Goal: Information Seeking & Learning: Learn about a topic

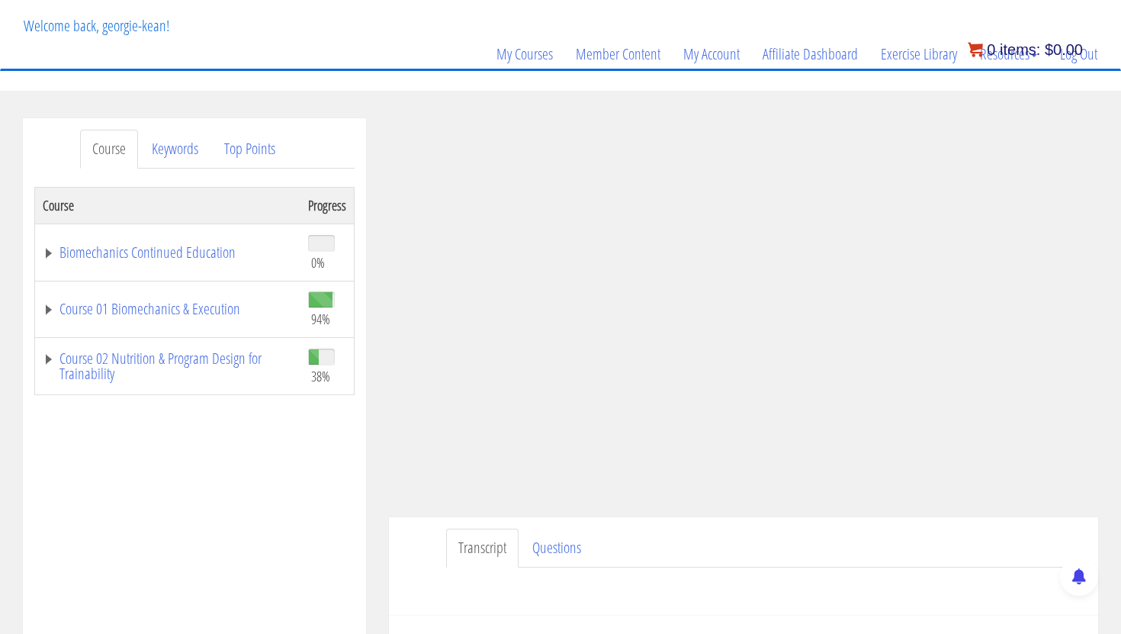
click at [1079, 53] on bdi "$ 0.00" at bounding box center [1064, 49] width 38 height 17
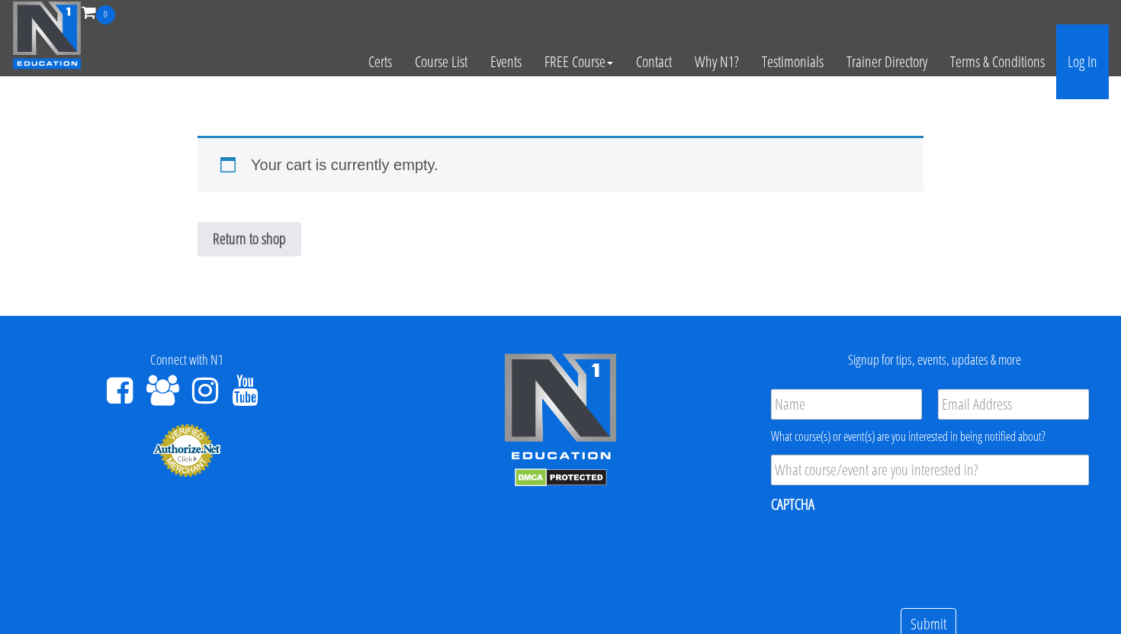
click at [1080, 62] on link "Log In" at bounding box center [1082, 61] width 53 height 75
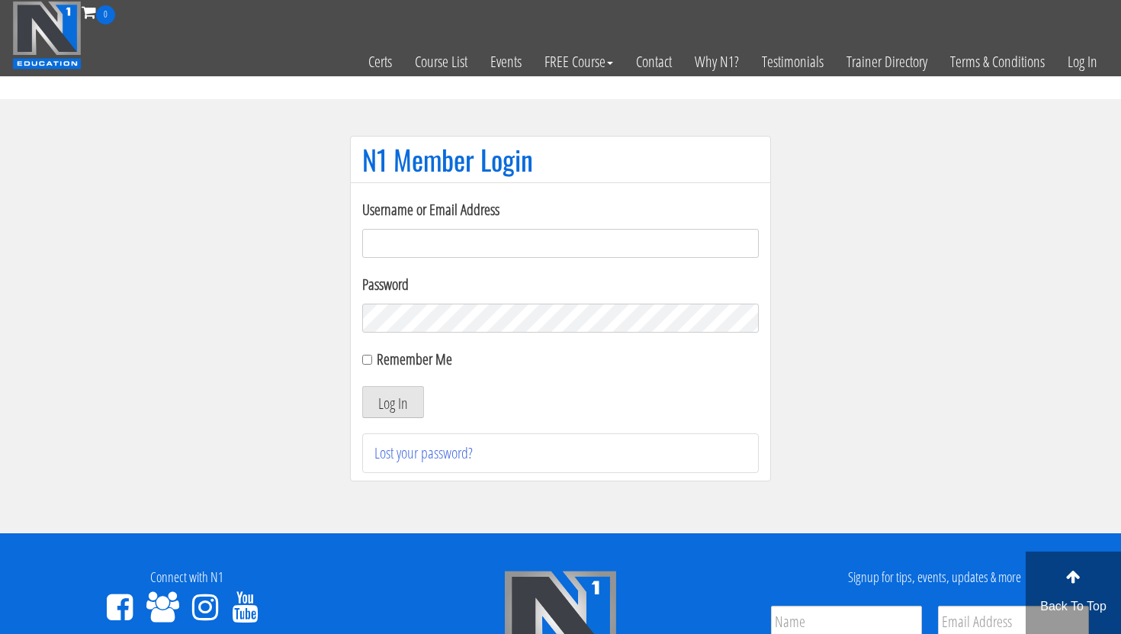
click at [431, 247] on input "Username or Email Address" at bounding box center [560, 243] width 397 height 29
type input "georgiekean@gmail.com"
click at [381, 402] on button "Log In" at bounding box center [393, 402] width 62 height 32
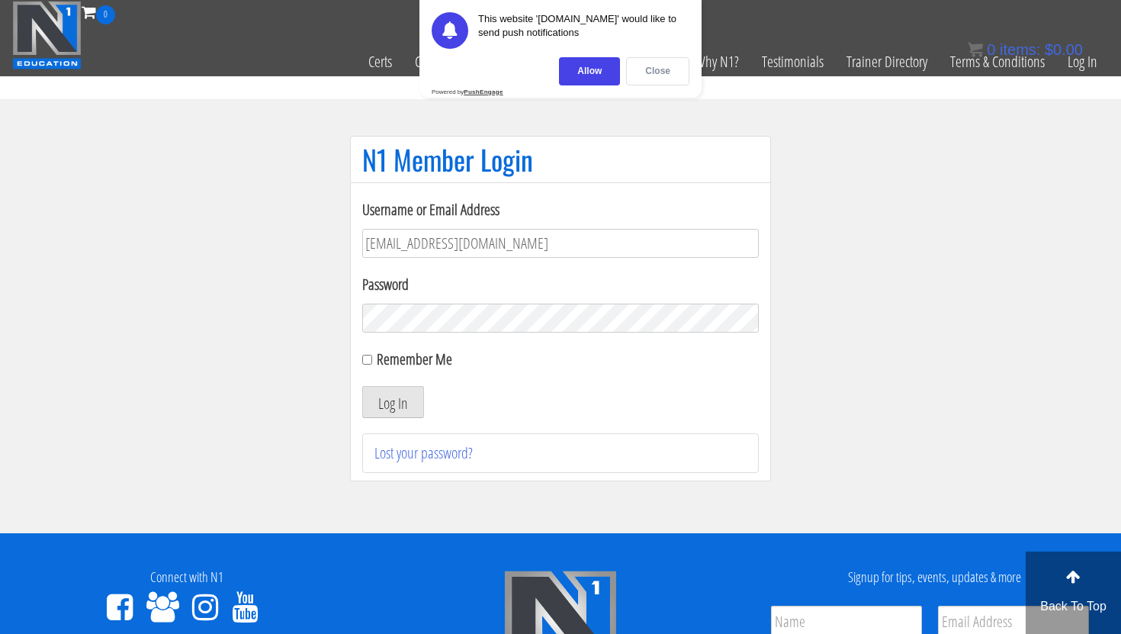
click at [643, 65] on div "Close" at bounding box center [657, 71] width 63 height 28
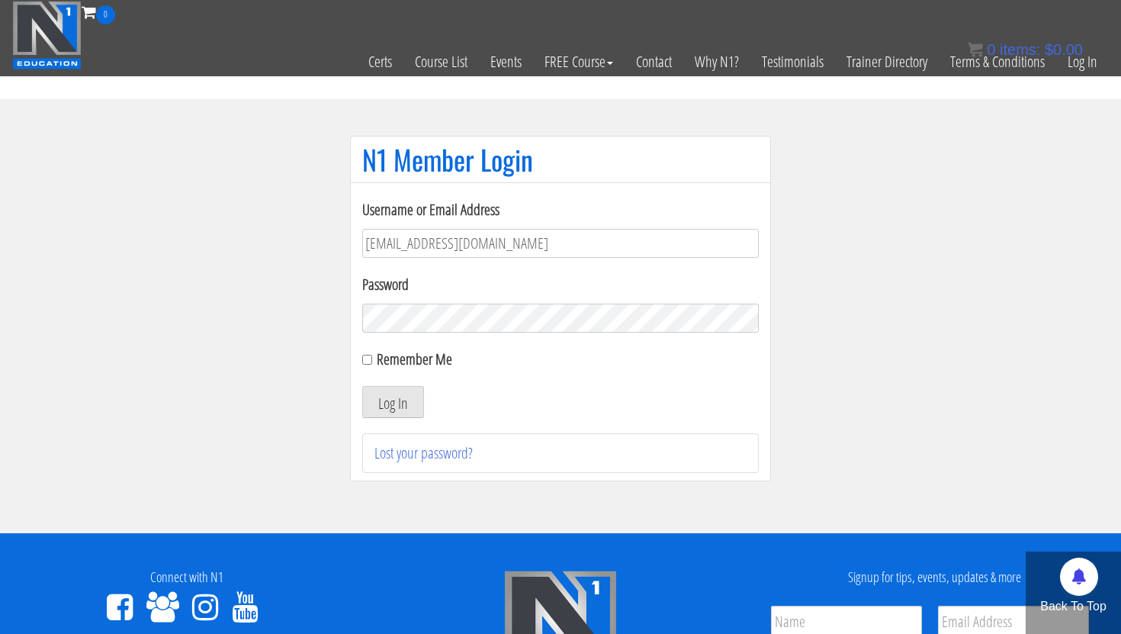
click at [159, 356] on section "N1 Member Login Username or Email Address georgiekean@gmail.com Password Rememb…" at bounding box center [560, 316] width 1121 height 434
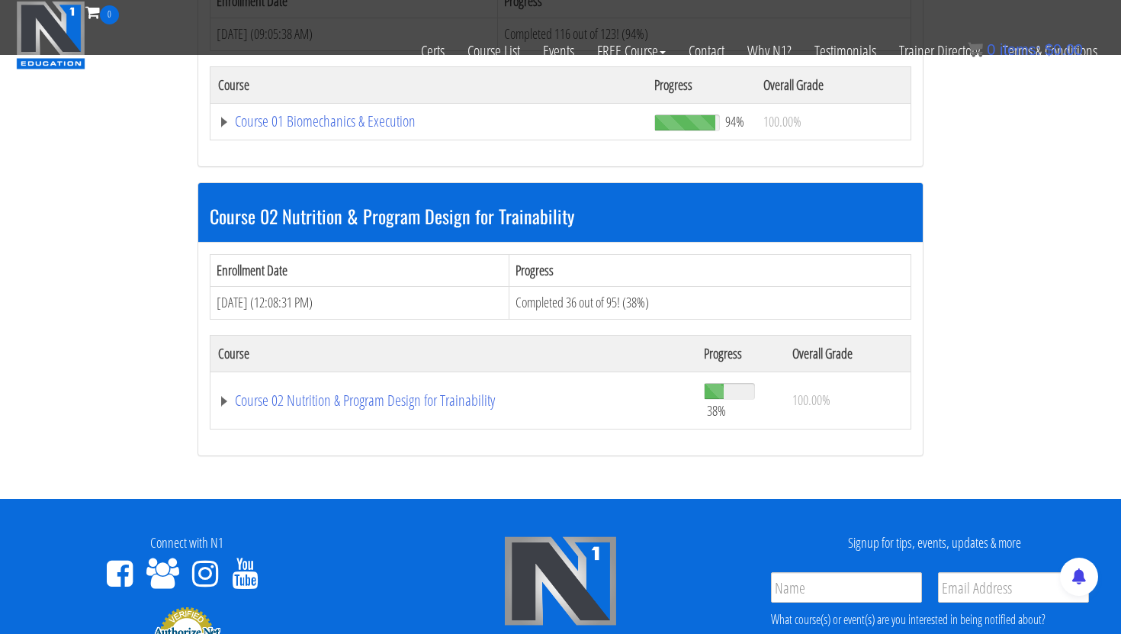
scroll to position [581, 0]
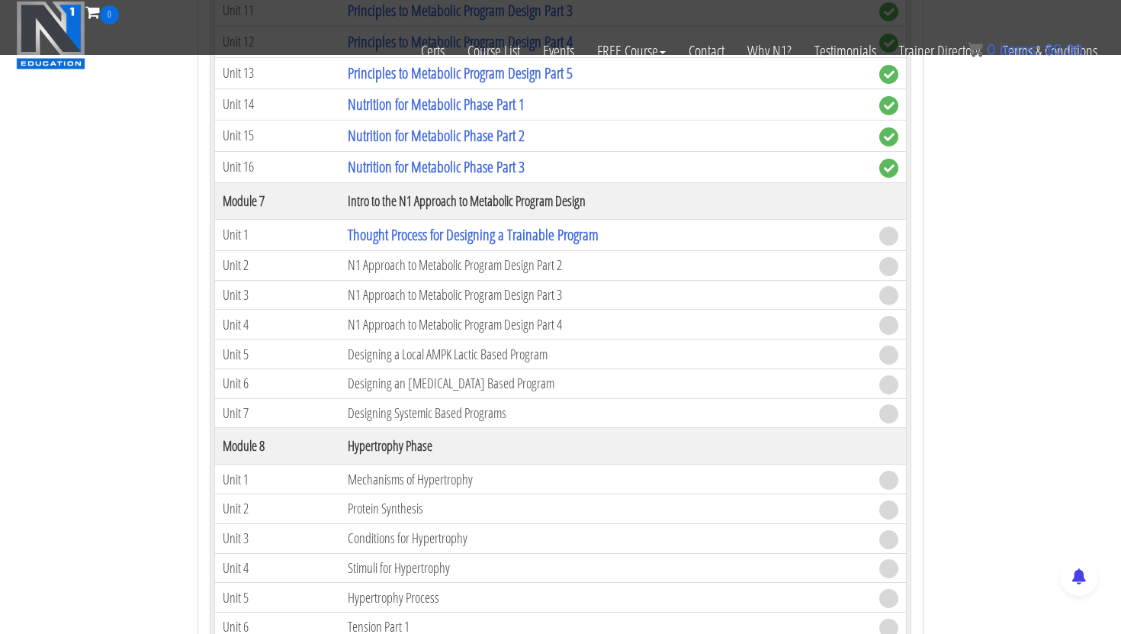
scroll to position [2212, 0]
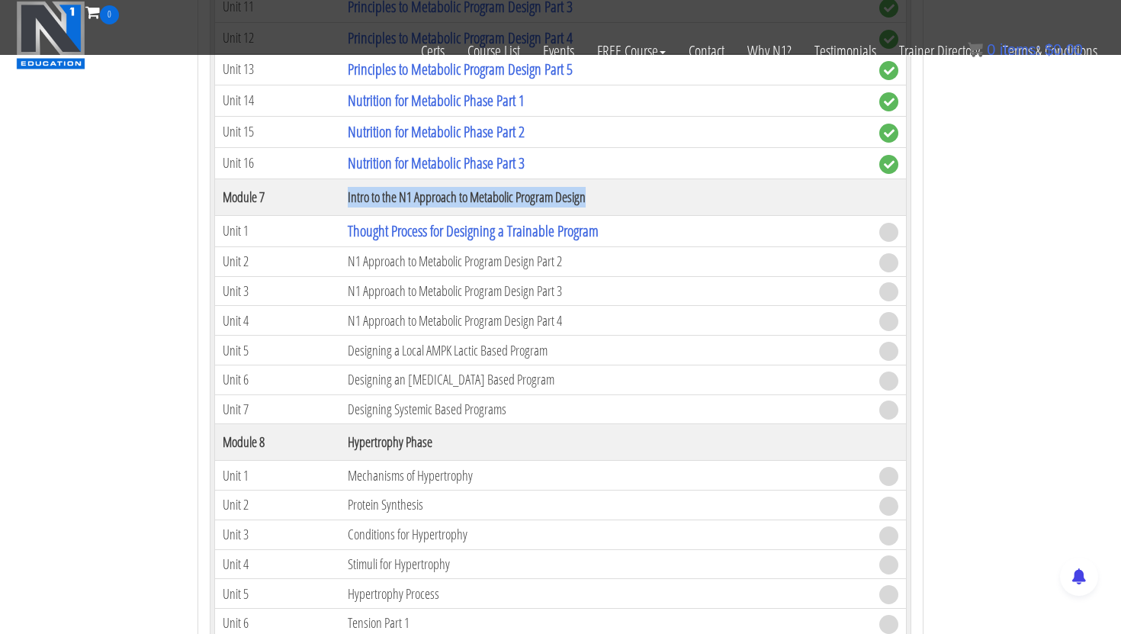
drag, startPoint x: 346, startPoint y: 197, endPoint x: 613, endPoint y: 196, distance: 267.7
click at [613, 196] on th "Intro to the N1 Approach to Metabolic Program Design" at bounding box center [606, 196] width 532 height 37
click at [76, 286] on section "Biomechanics Continued Education Enrollment Date Progress Aug 06, 2025 (01:27:2…" at bounding box center [560, 69] width 1121 height 4166
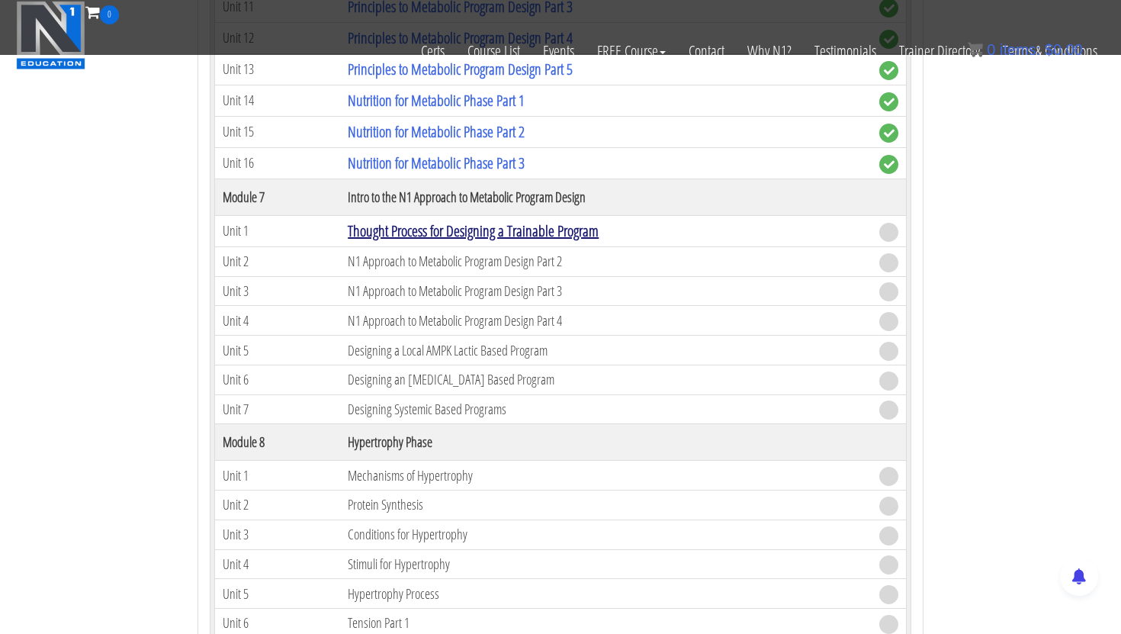
click at [477, 232] on link "Thought Process for Designing a Trainable Program" at bounding box center [473, 230] width 251 height 21
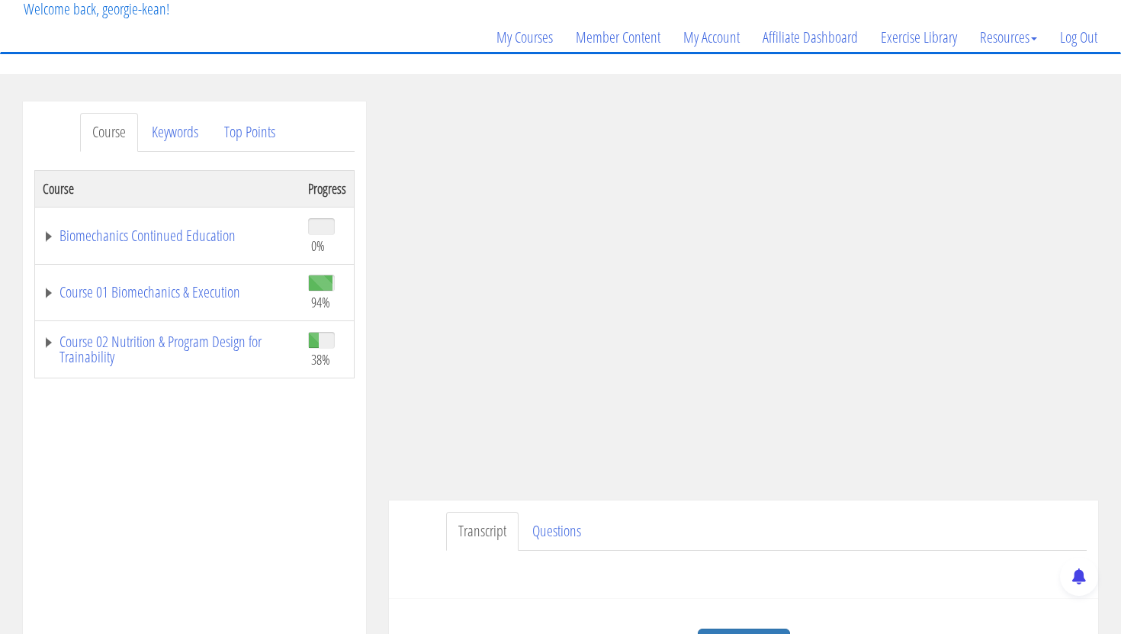
scroll to position [142, 0]
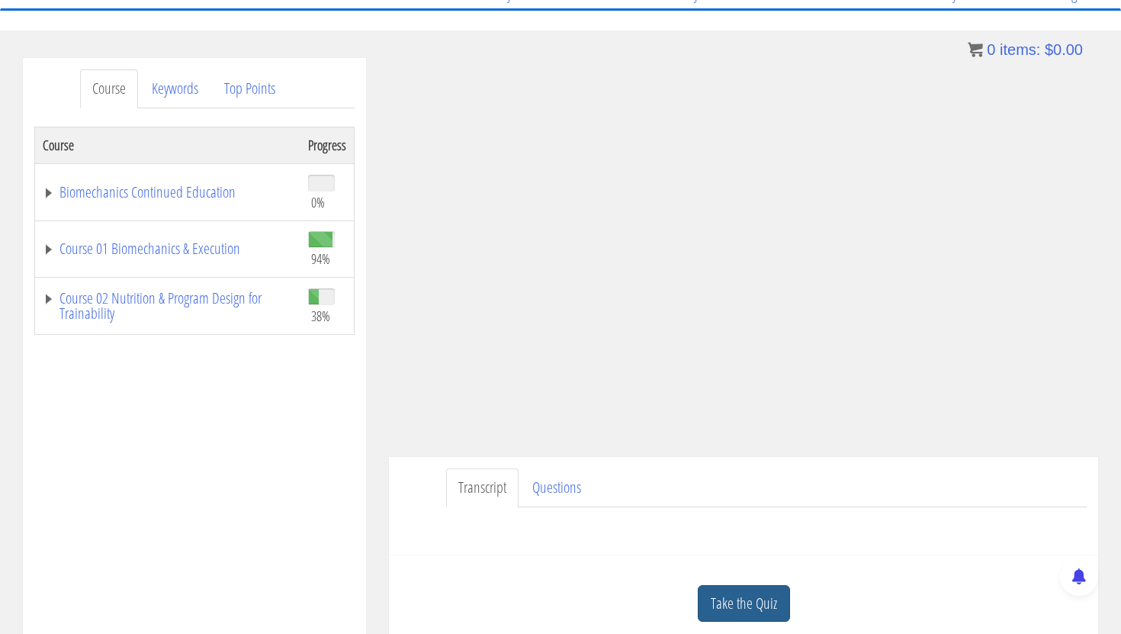
click at [758, 604] on link "Take the Quiz" at bounding box center [744, 603] width 92 height 37
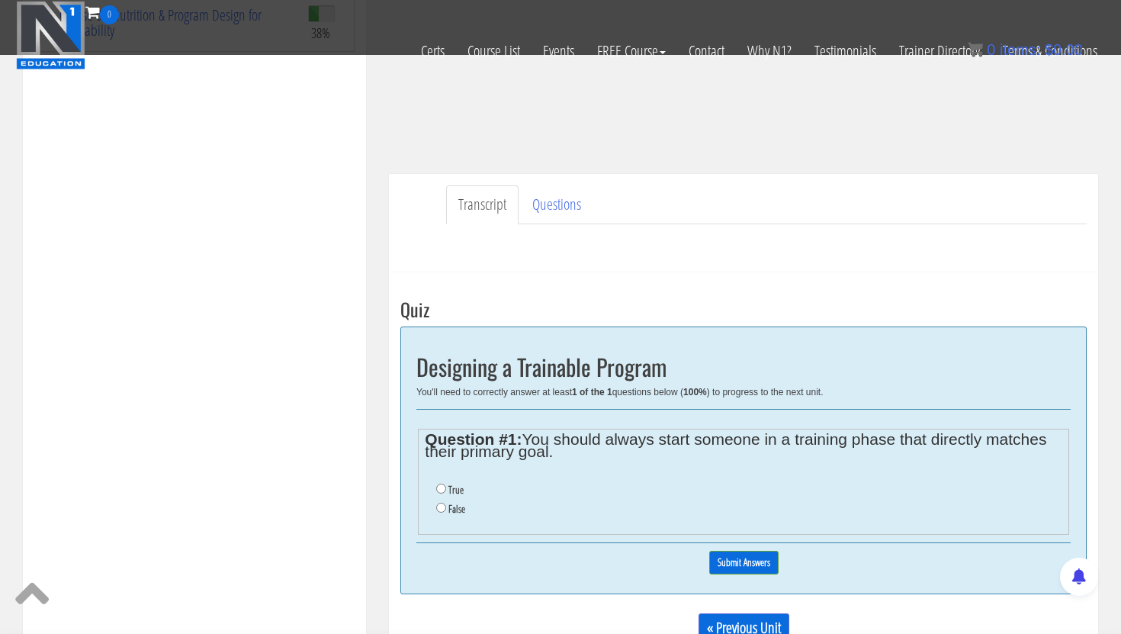
scroll to position [336, 0]
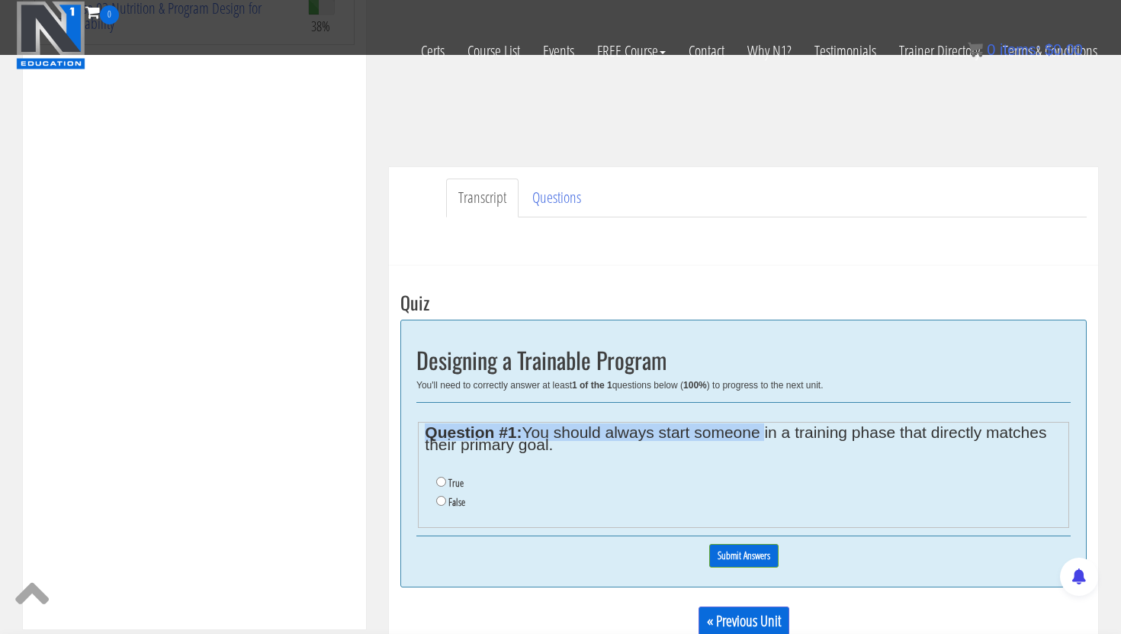
drag, startPoint x: 660, startPoint y: 423, endPoint x: 843, endPoint y: 450, distance: 185.1
click at [829, 450] on legend "Question #1: You should always start someone in a training phase that directly …" at bounding box center [743, 438] width 637 height 24
click at [233, 466] on div "Course Progress Biomechanics Continued Education 0% Module 1 Continued Educatio…" at bounding box center [194, 218] width 320 height 763
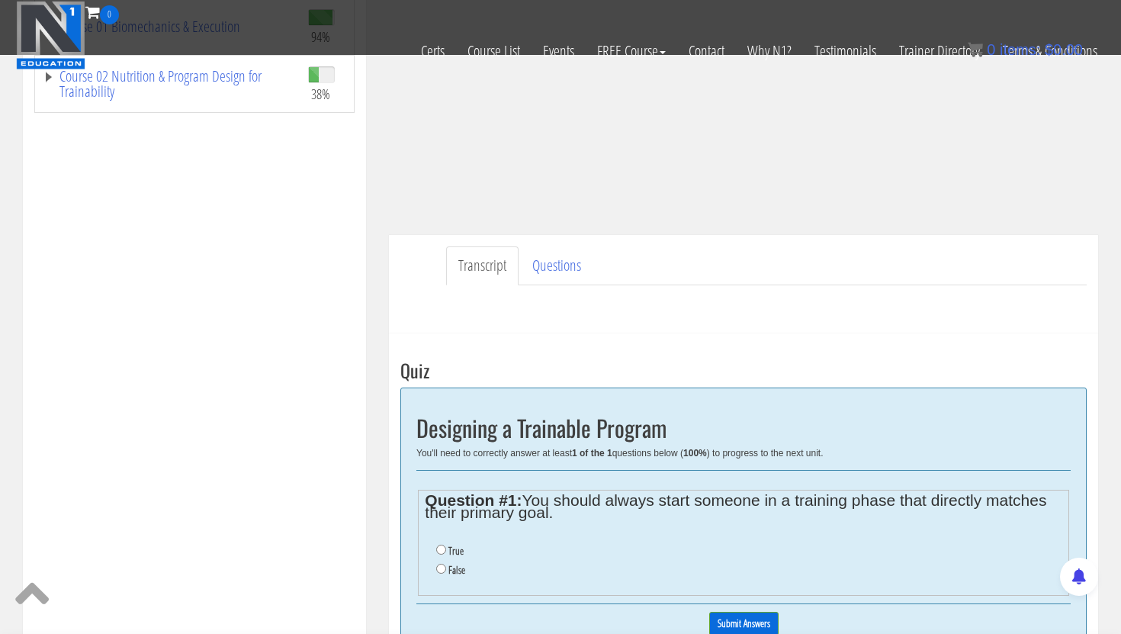
scroll to position [279, 0]
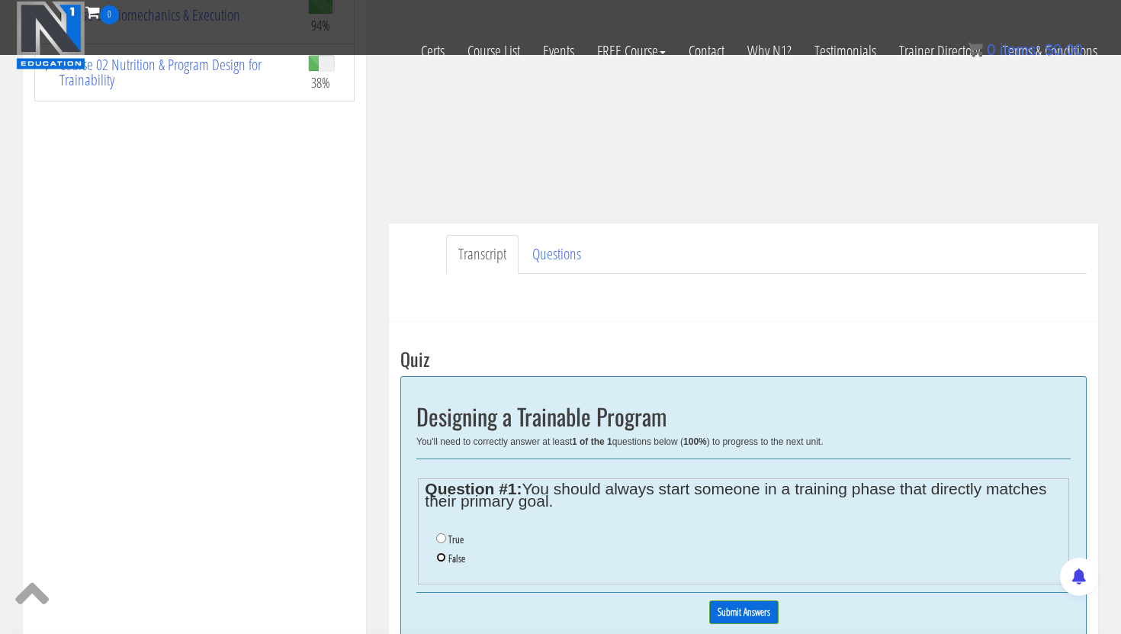
click at [440, 558] on input "False" at bounding box center [441, 557] width 10 height 10
radio input "true"
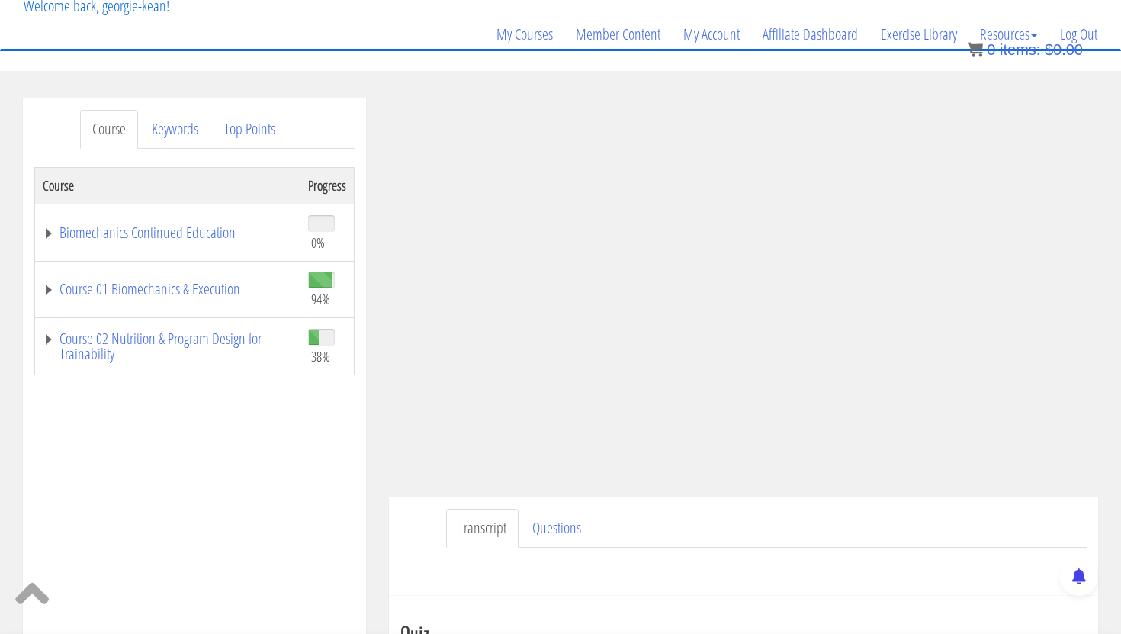
scroll to position [0, 0]
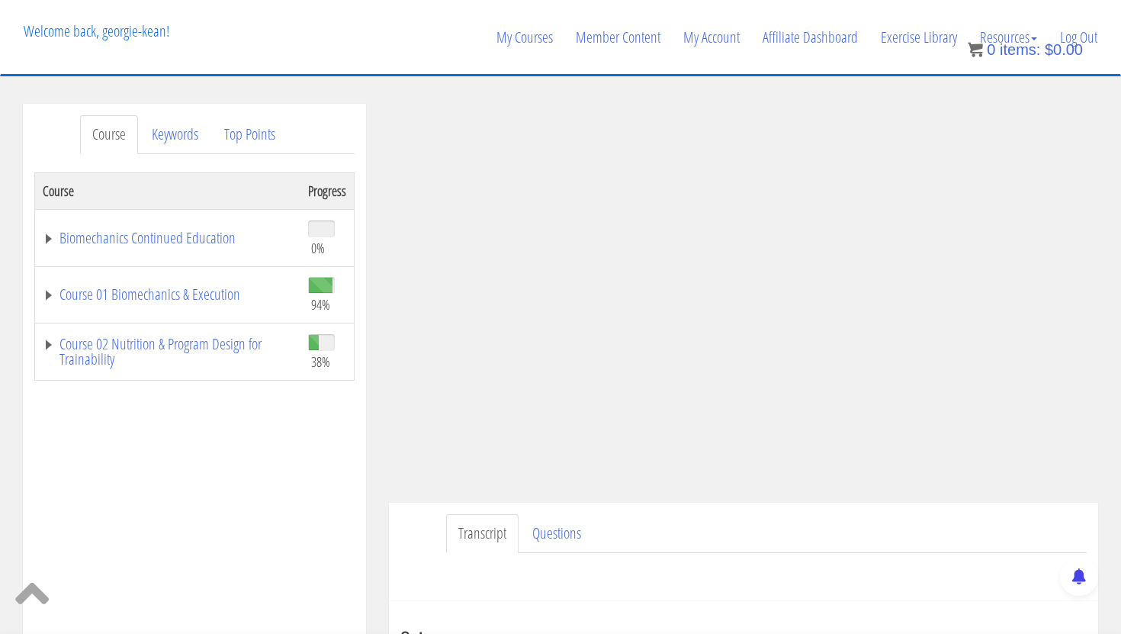
scroll to position [619, 0]
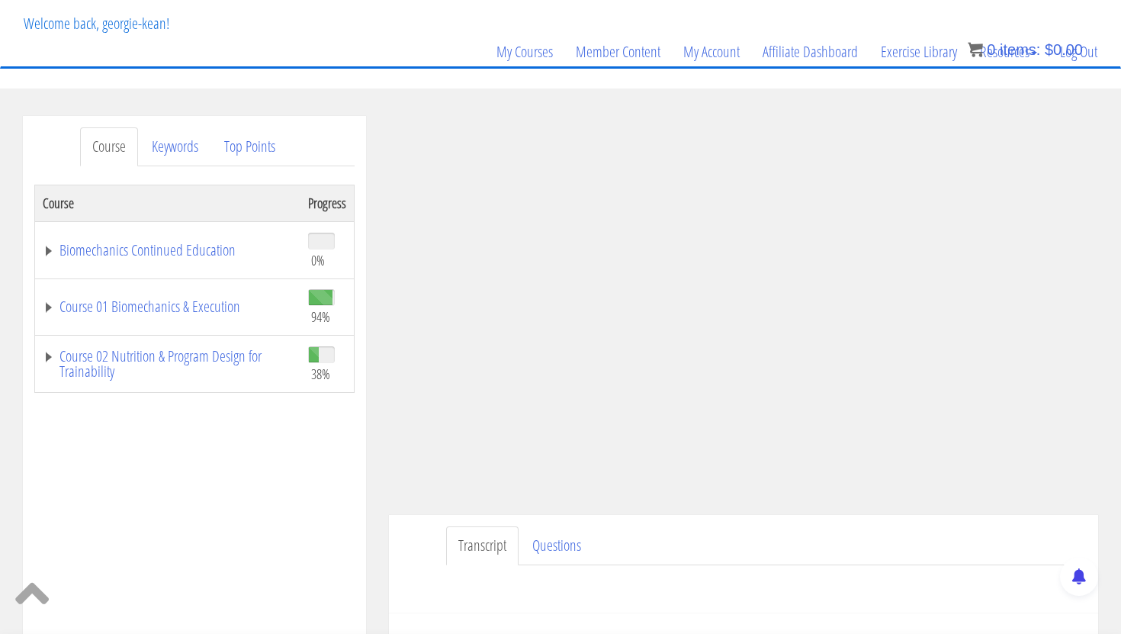
scroll to position [70, 0]
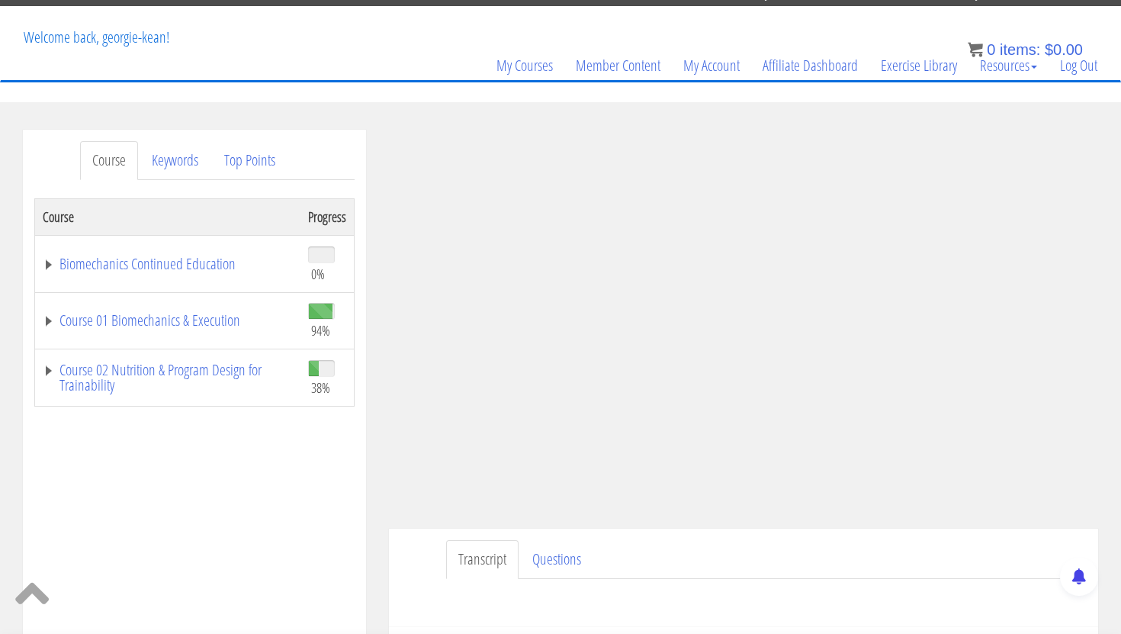
click at [302, 539] on div "Course Progress Biomechanics Continued Education 0% Module 1 Continued Educatio…" at bounding box center [194, 579] width 320 height 763
click at [903, 575] on ul "Transcript Questions" at bounding box center [766, 559] width 641 height 39
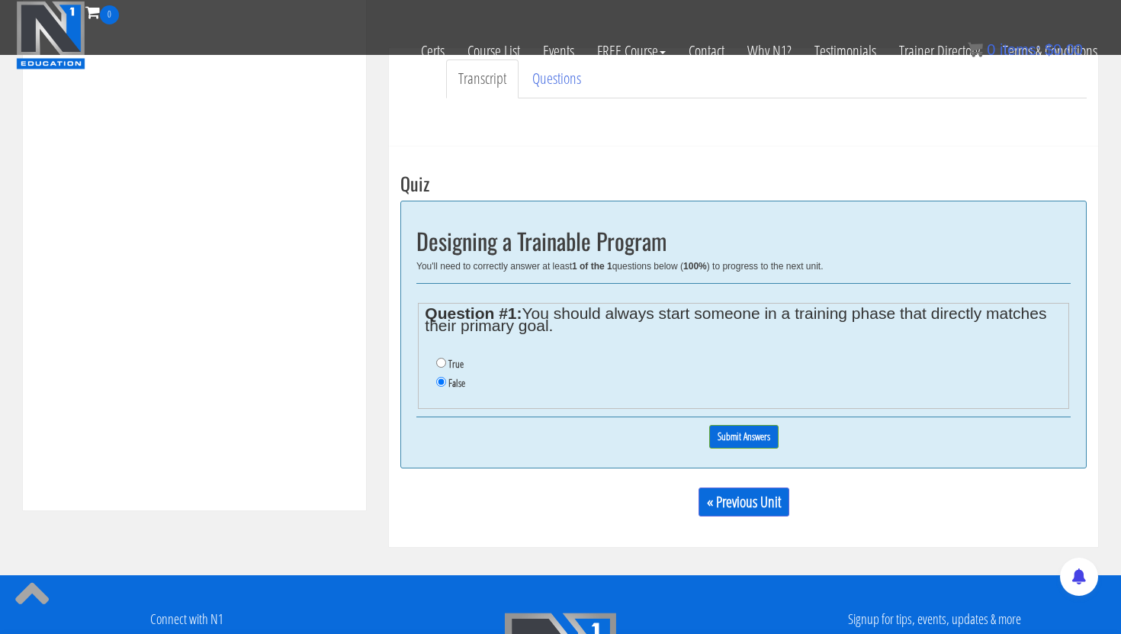
scroll to position [0, 0]
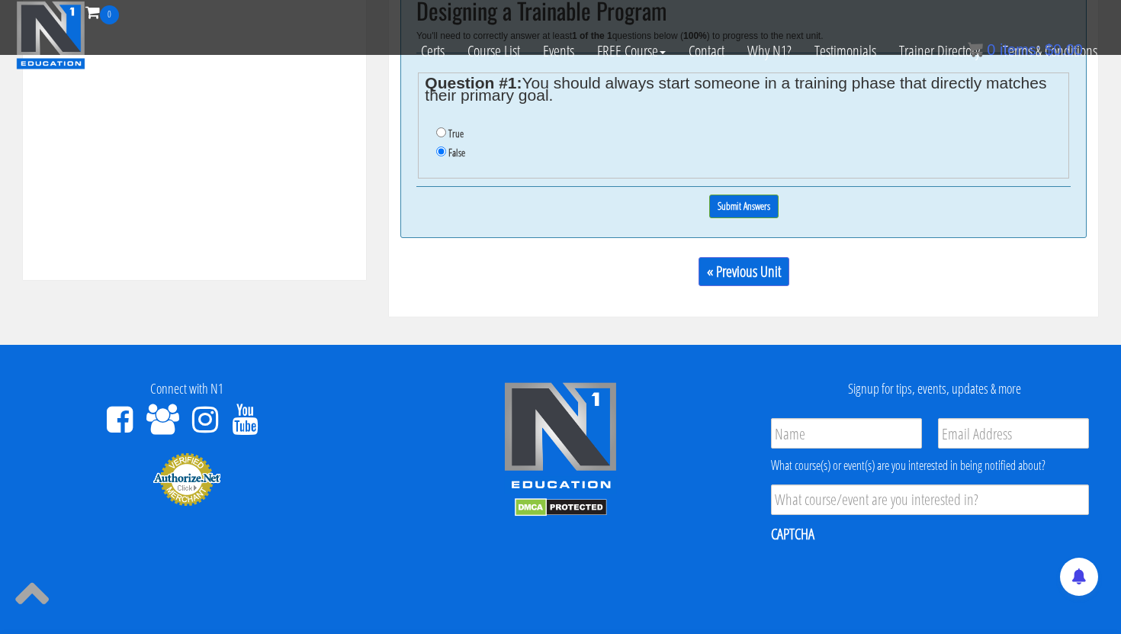
scroll to position [682, 0]
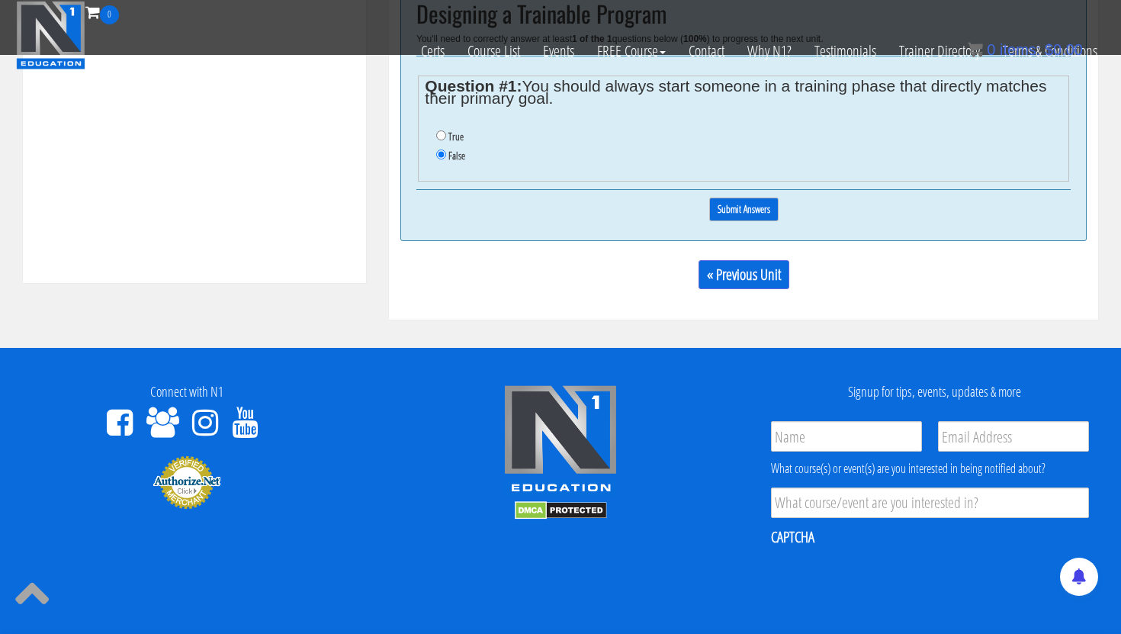
click at [757, 211] on input "Submit Answers" at bounding box center [743, 210] width 69 height 24
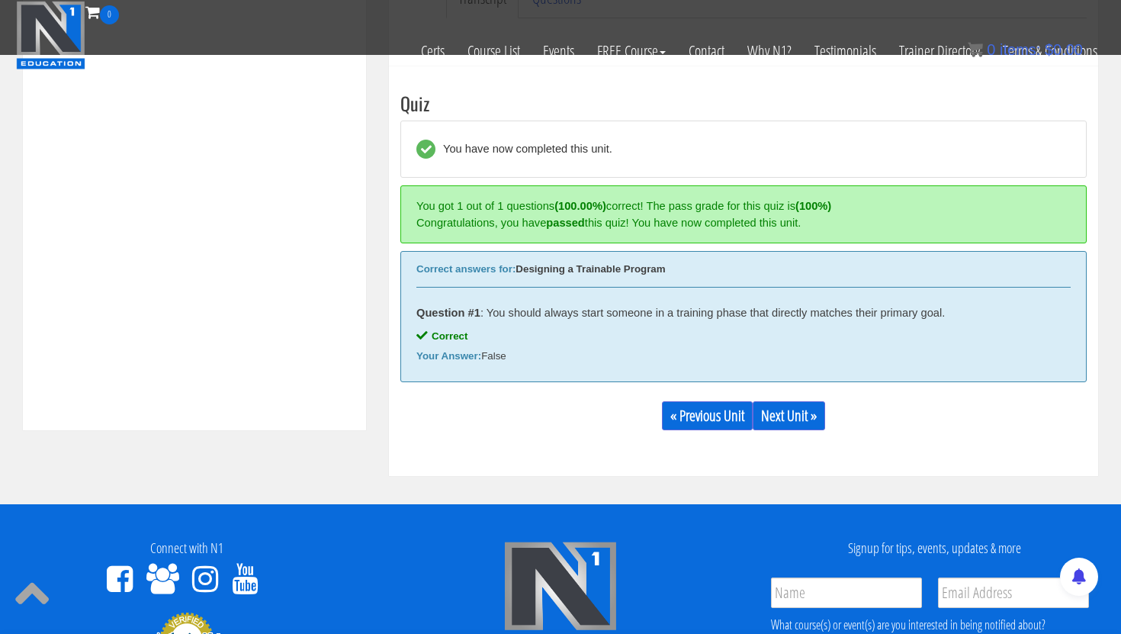
scroll to position [579, 0]
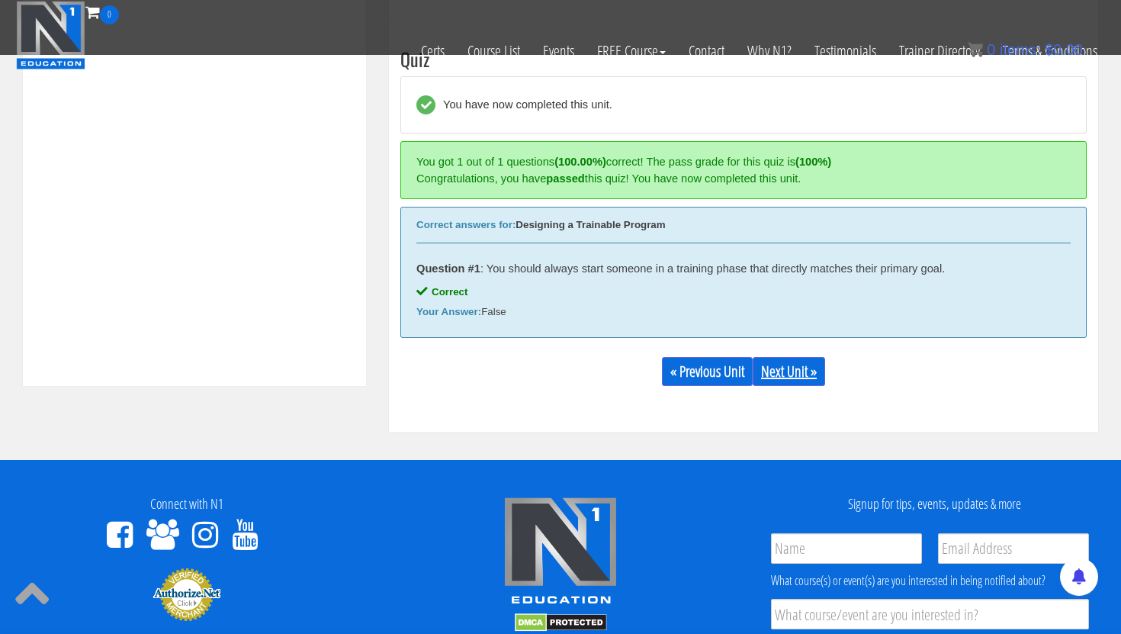
click at [777, 360] on link "Next Unit »" at bounding box center [789, 371] width 72 height 29
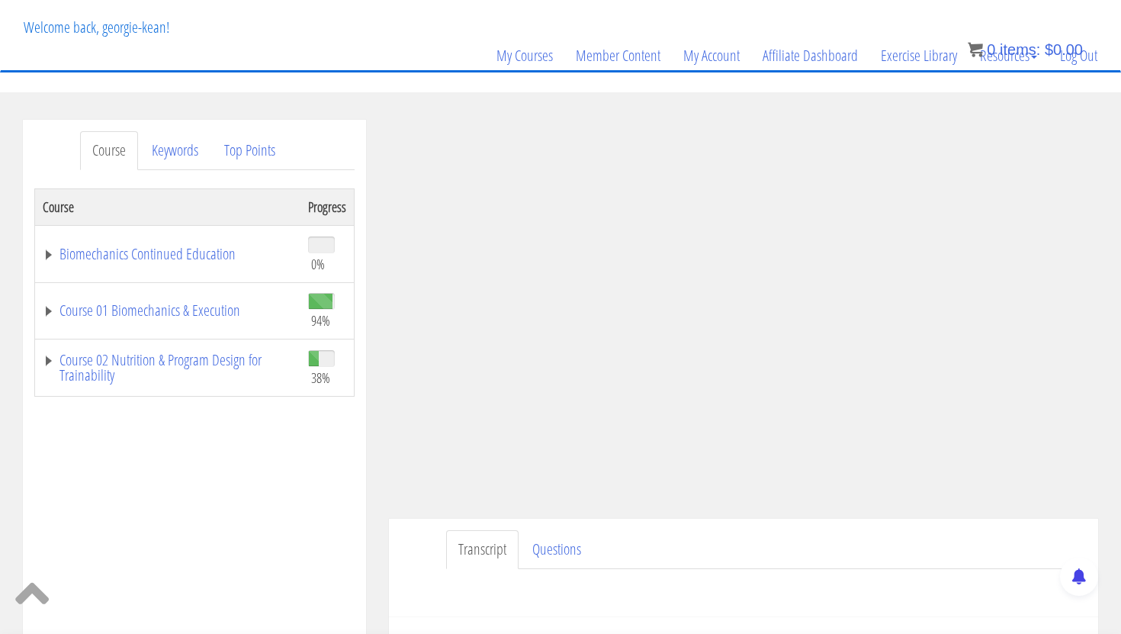
scroll to position [0, 0]
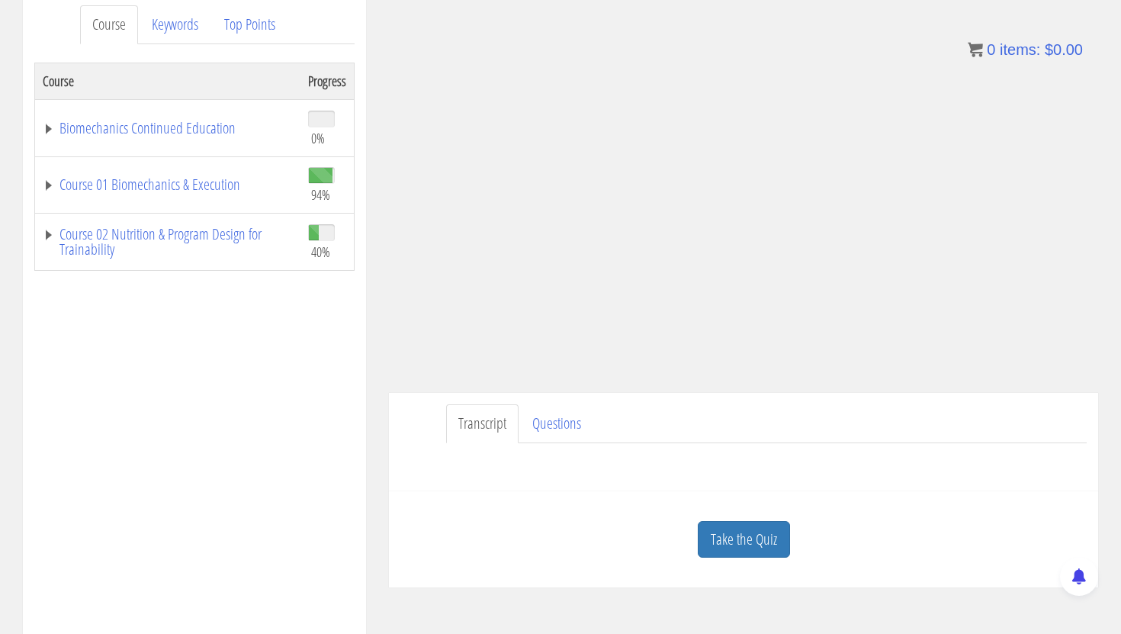
scroll to position [202, 0]
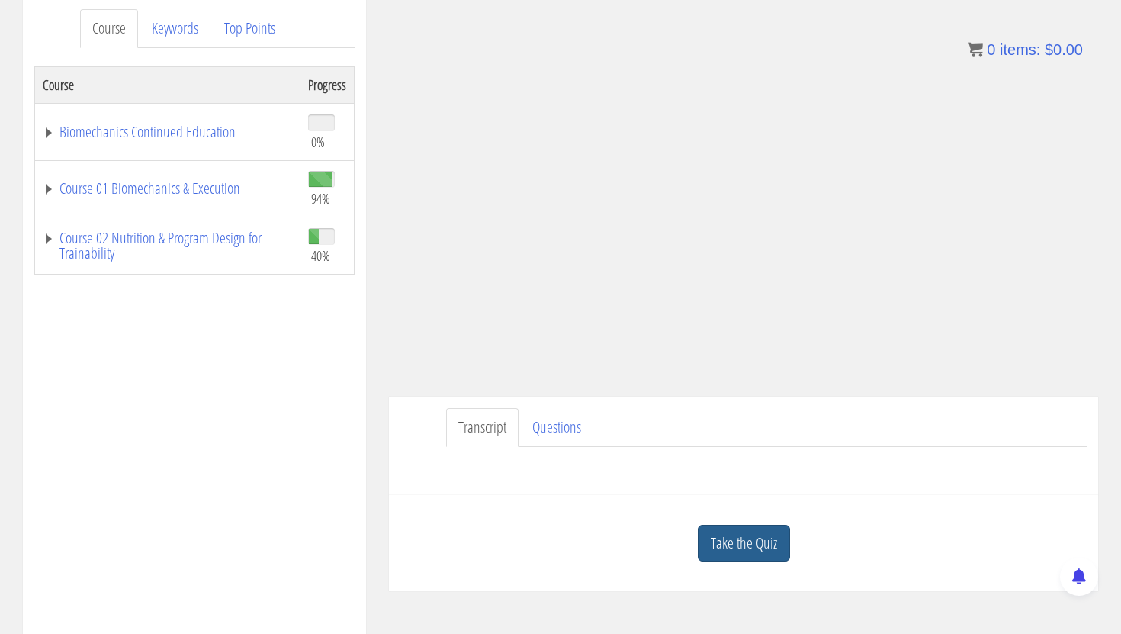
click at [726, 526] on link "Take the Quiz" at bounding box center [744, 543] width 92 height 37
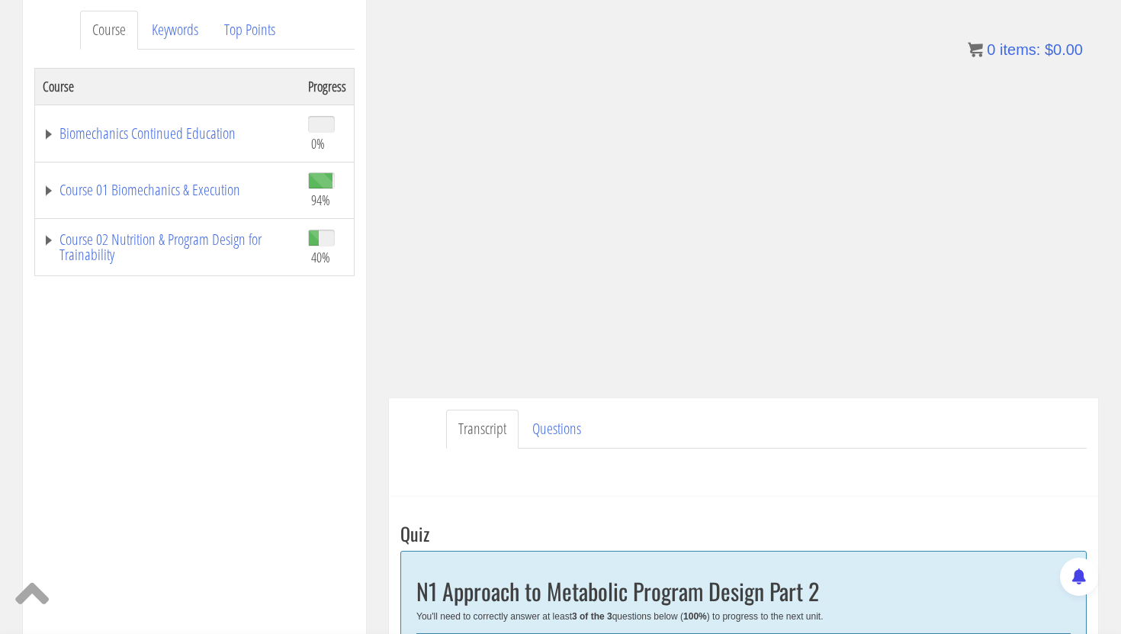
scroll to position [199, 0]
click at [325, 365] on div "Course Progress Biomechanics Continued Education 0% Module 1 Continued Educatio…" at bounding box center [194, 450] width 320 height 763
click at [323, 384] on div "Course Progress Biomechanics Continued Education 0% Module 1 Continued Educatio…" at bounding box center [194, 450] width 320 height 763
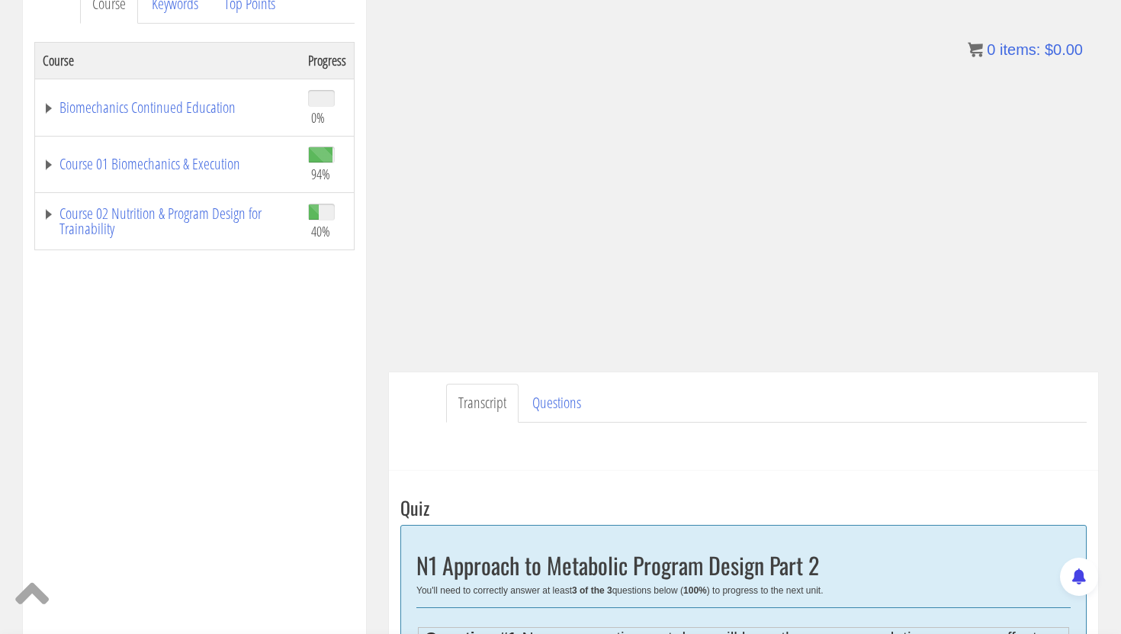
scroll to position [229, 0]
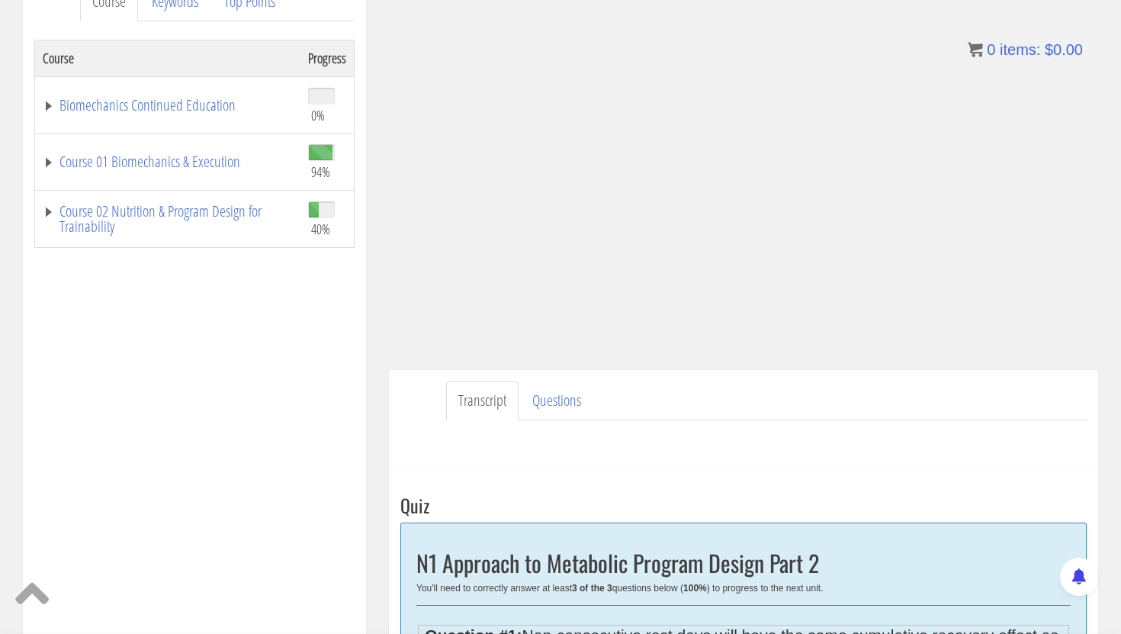
click at [269, 387] on div "Course Progress Biomechanics Continued Education 0% Module 1 Continued Educatio…" at bounding box center [194, 421] width 320 height 763
click at [344, 304] on div "Course Progress Biomechanics Continued Education 0% Module 1 Continued Educatio…" at bounding box center [194, 421] width 320 height 763
click at [371, 359] on div "Course Keywords Top Points Course Progress Biomechanics Continued Education 0% …" at bounding box center [194, 401] width 366 height 861
click at [314, 362] on div "Course Progress Biomechanics Continued Education 0% Module 1 Continued Educatio…" at bounding box center [194, 421] width 320 height 763
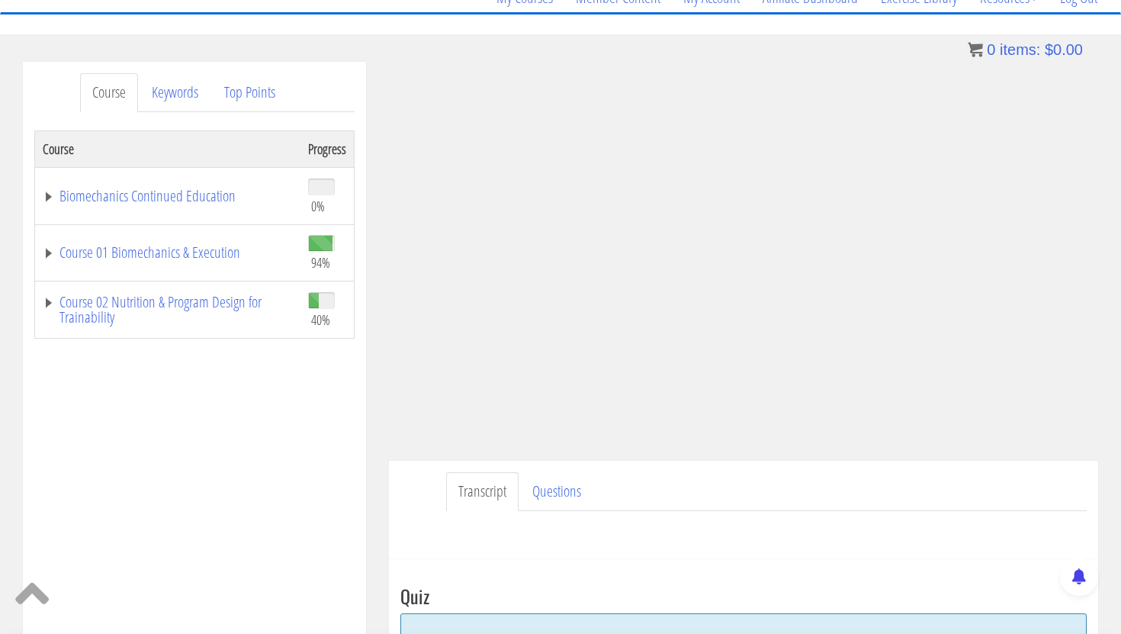
scroll to position [141, 0]
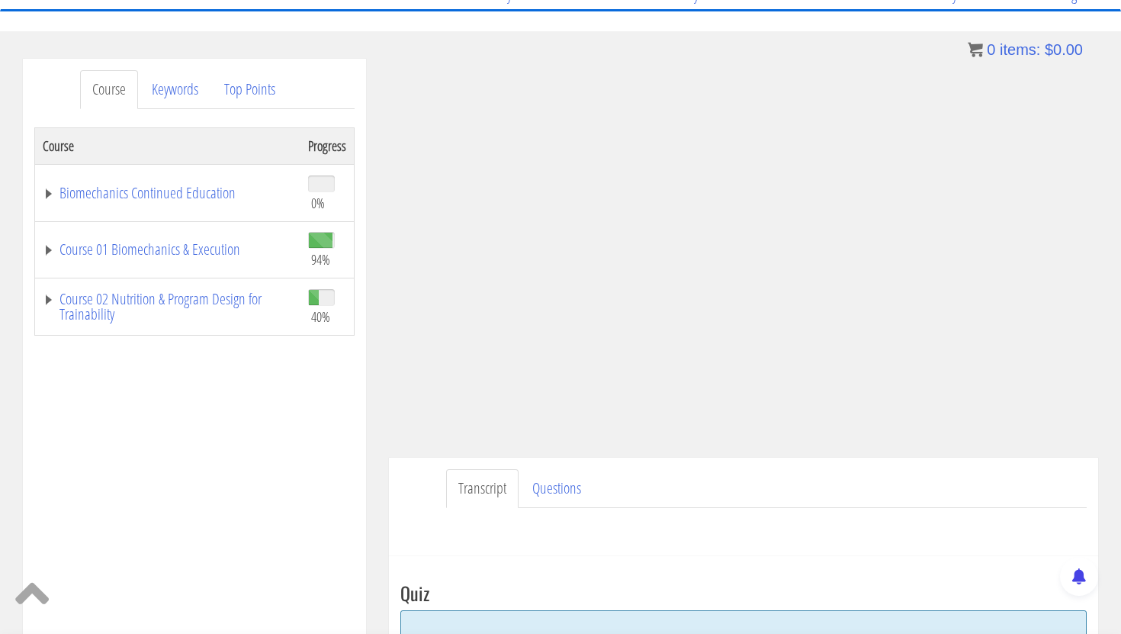
click at [231, 454] on div "Course Progress Biomechanics Continued Education 0% Module 1 Continued Educatio…" at bounding box center [194, 508] width 320 height 763
click at [321, 436] on div "Course Progress Biomechanics Continued Education 0% Module 1 Continued Educatio…" at bounding box center [194, 508] width 320 height 763
click at [320, 440] on div "Course Progress Biomechanics Continued Education 0% Module 1 Continued Educatio…" at bounding box center [194, 508] width 320 height 763
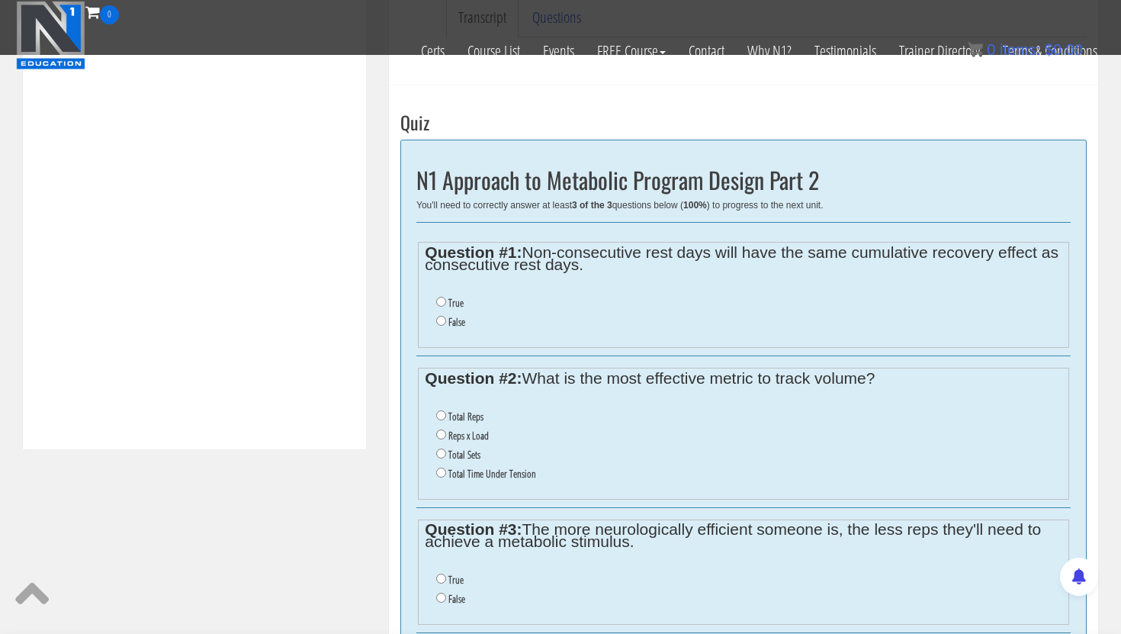
scroll to position [524, 0]
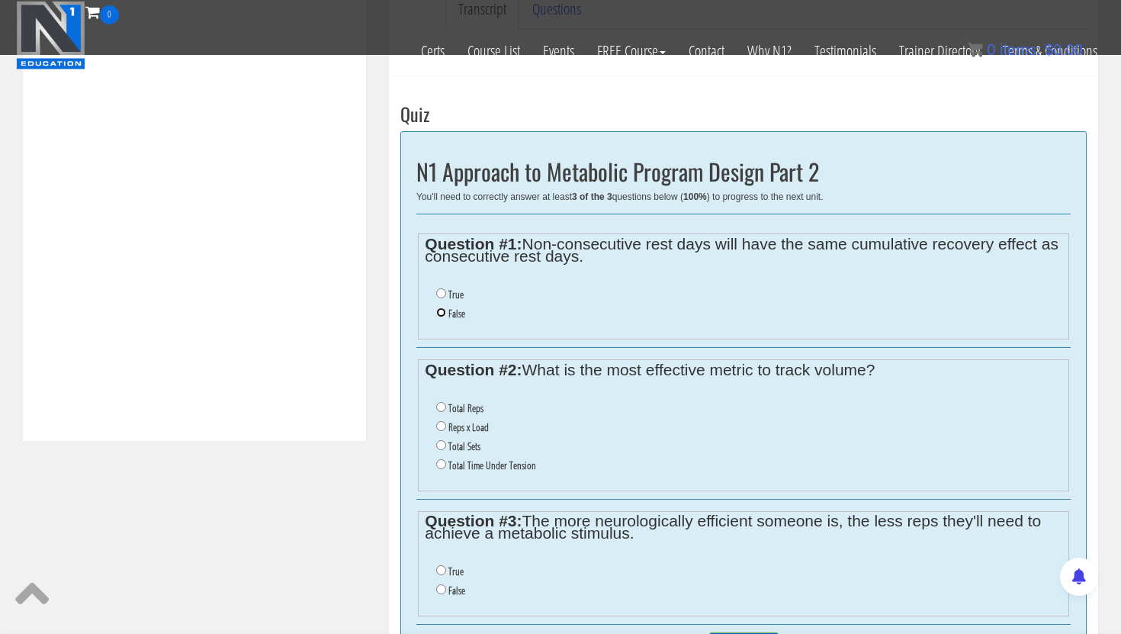
click at [440, 314] on input "False" at bounding box center [441, 312] width 10 height 10
radio input "true"
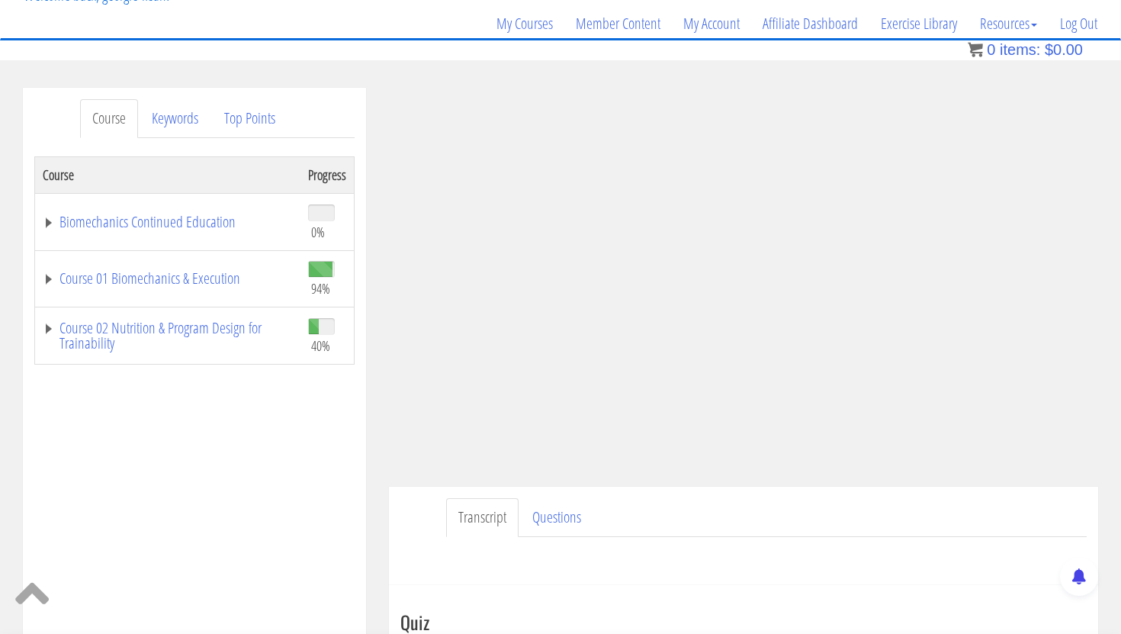
scroll to position [115, 0]
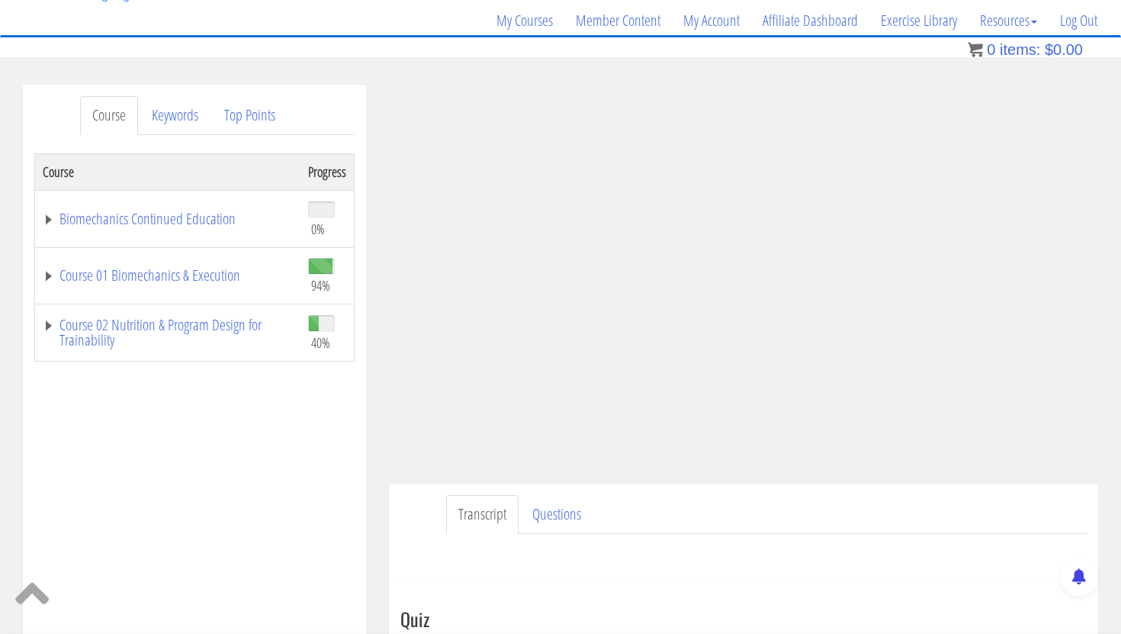
click at [314, 491] on div "Course Progress Biomechanics Continued Education 0% Module 1 Continued Educatio…" at bounding box center [194, 534] width 320 height 763
click at [336, 467] on div "Course Progress Biomechanics Continued Education 0% Module 1 Continued Educatio…" at bounding box center [194, 534] width 320 height 763
click at [312, 474] on div "Course Progress Biomechanics Continued Education 0% Module 1 Continued Educatio…" at bounding box center [194, 534] width 320 height 763
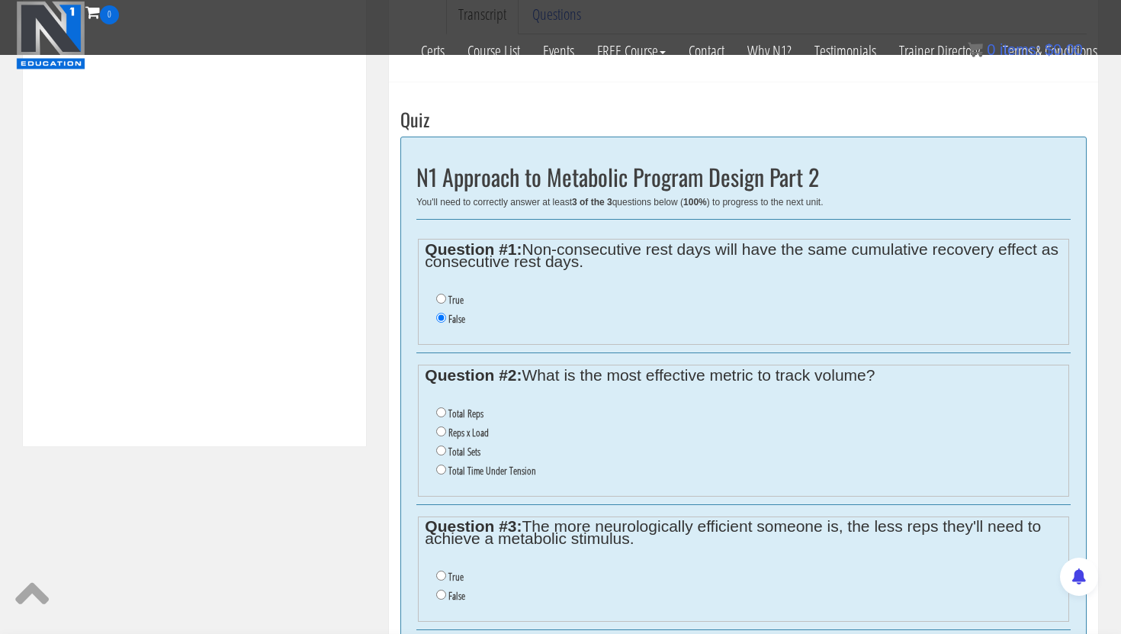
scroll to position [533, 0]
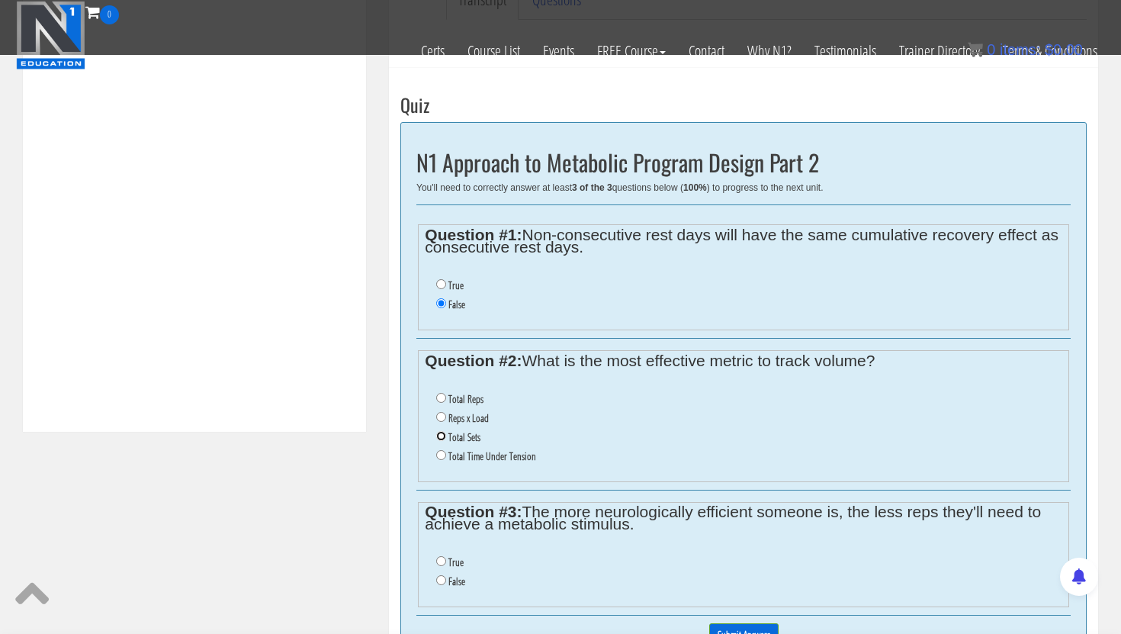
click at [442, 440] on input "Total Sets" at bounding box center [441, 436] width 10 height 10
radio input "true"
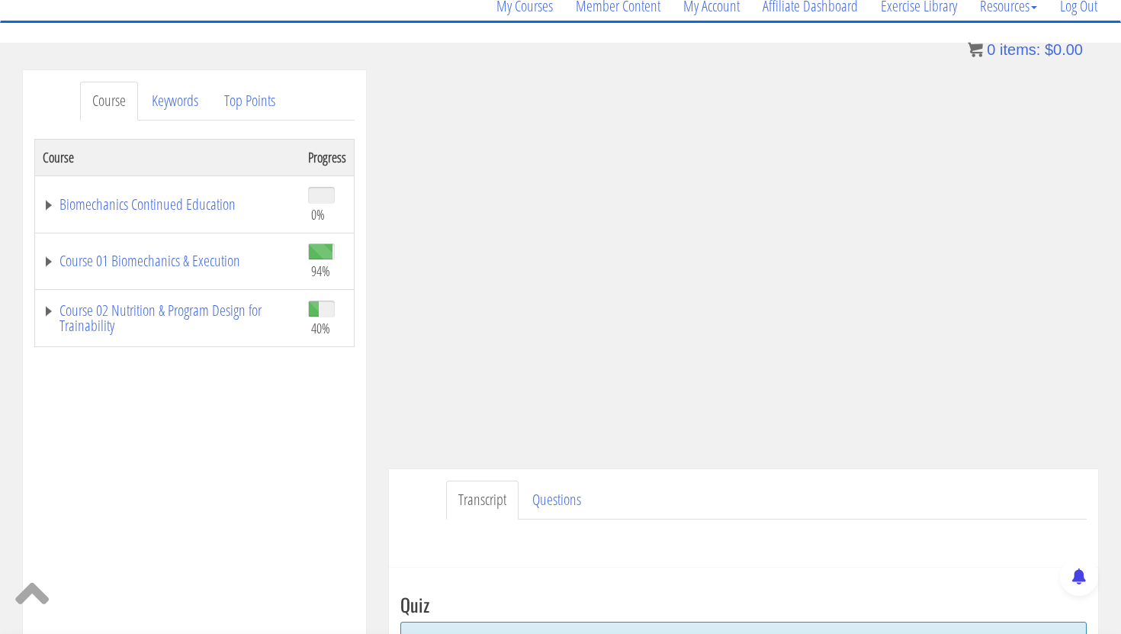
scroll to position [131, 0]
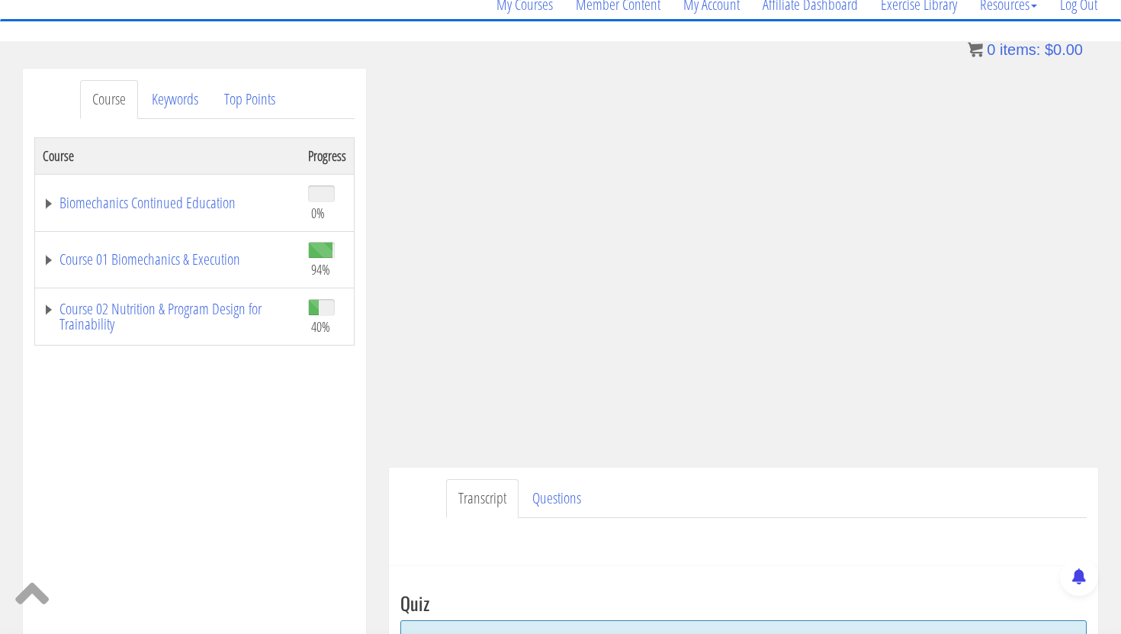
click at [299, 410] on div "Course Progress Biomechanics Continued Education 0% Module 1 Continued Educatio…" at bounding box center [194, 518] width 320 height 763
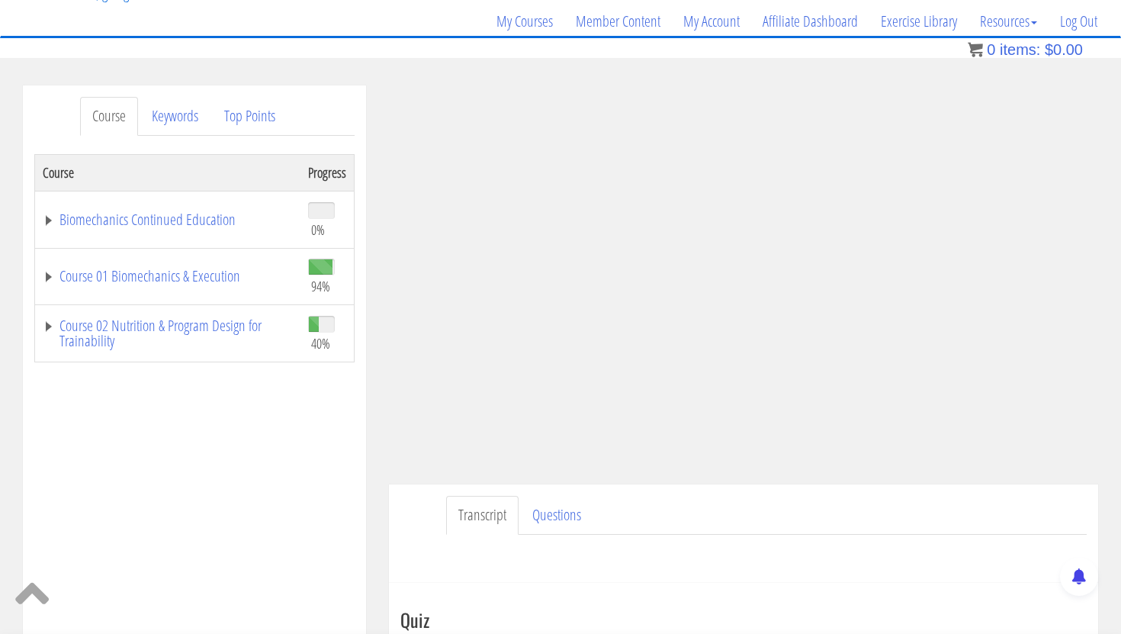
scroll to position [111, 0]
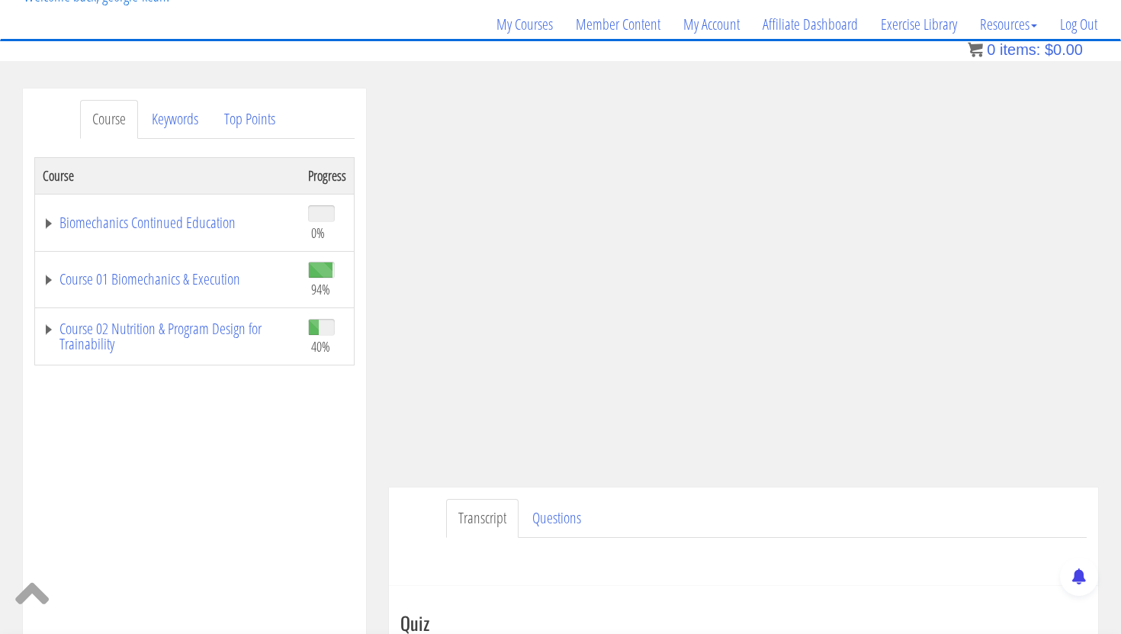
click at [277, 513] on div "Course Progress Biomechanics Continued Education 0% Module 1 Continued Educatio…" at bounding box center [194, 538] width 320 height 763
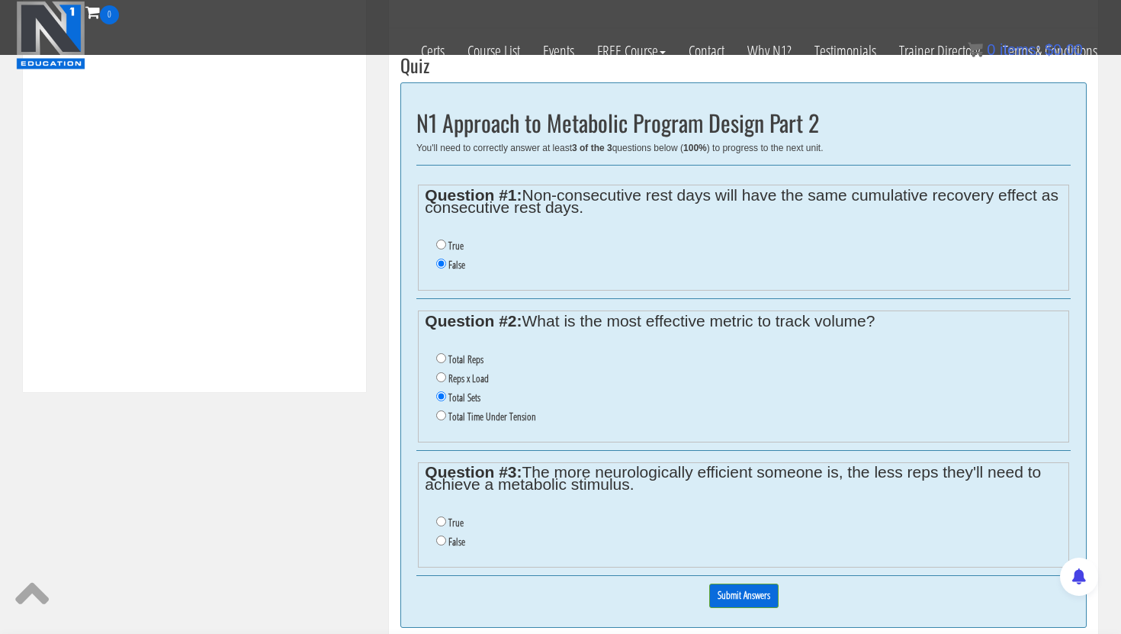
scroll to position [568, 0]
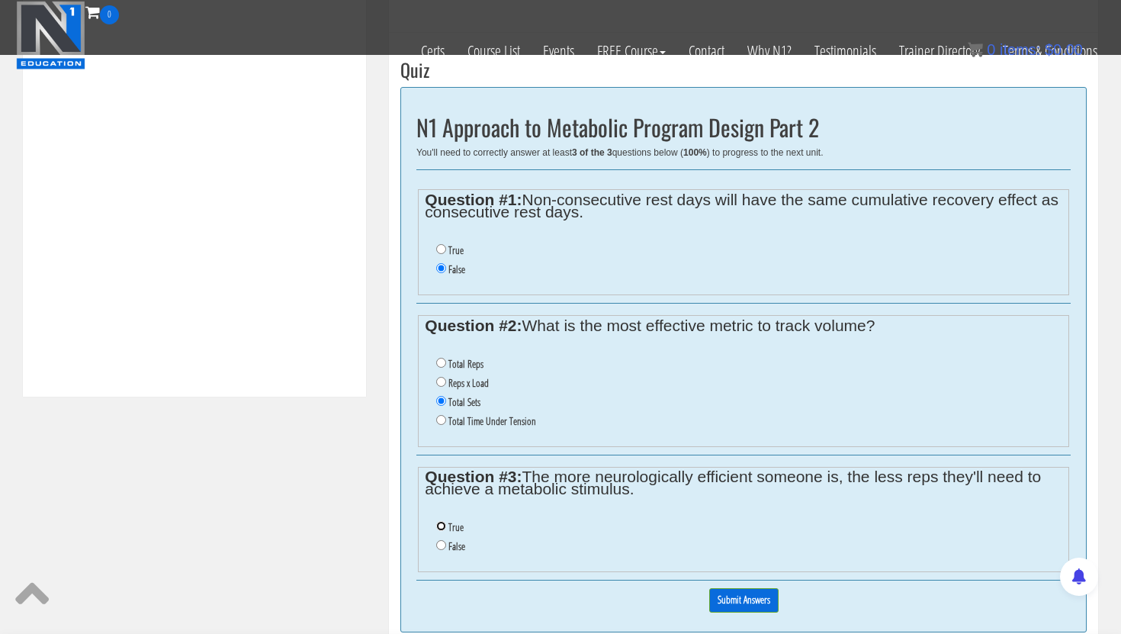
click at [439, 527] on input "True" at bounding box center [441, 526] width 10 height 10
radio input "true"
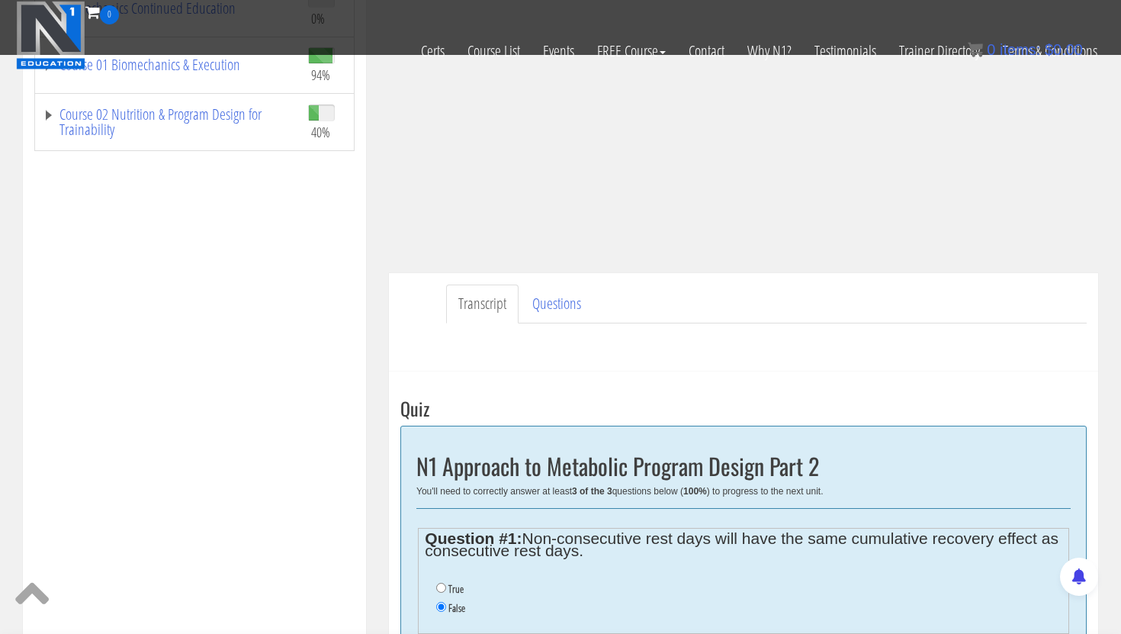
scroll to position [0, 0]
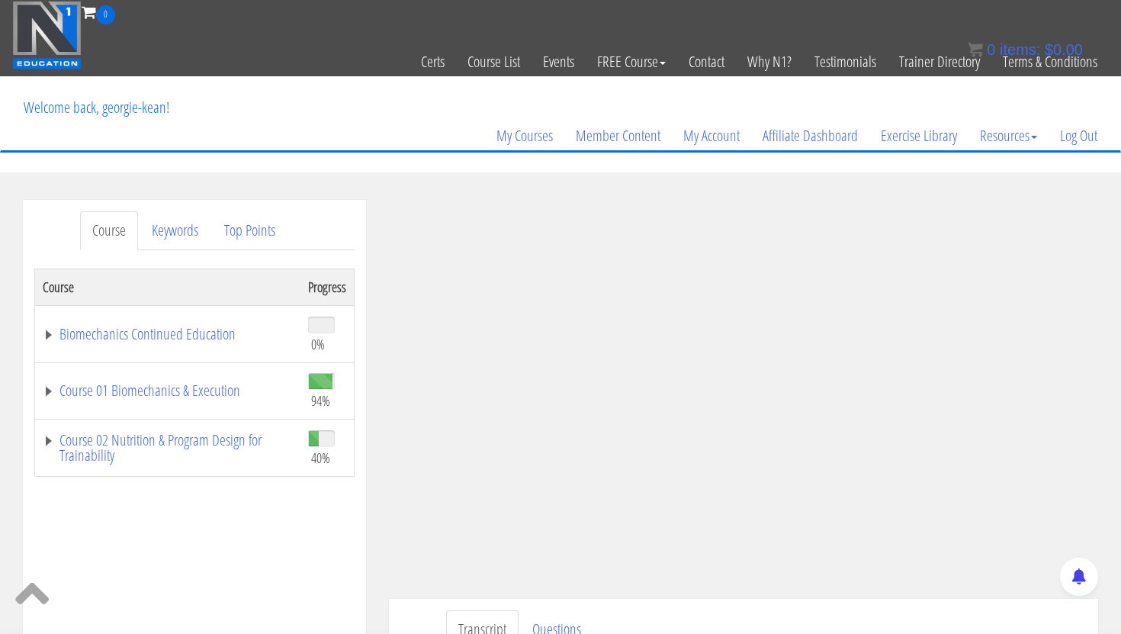
click at [893, 611] on ul "Transcript Questions" at bounding box center [766, 629] width 641 height 39
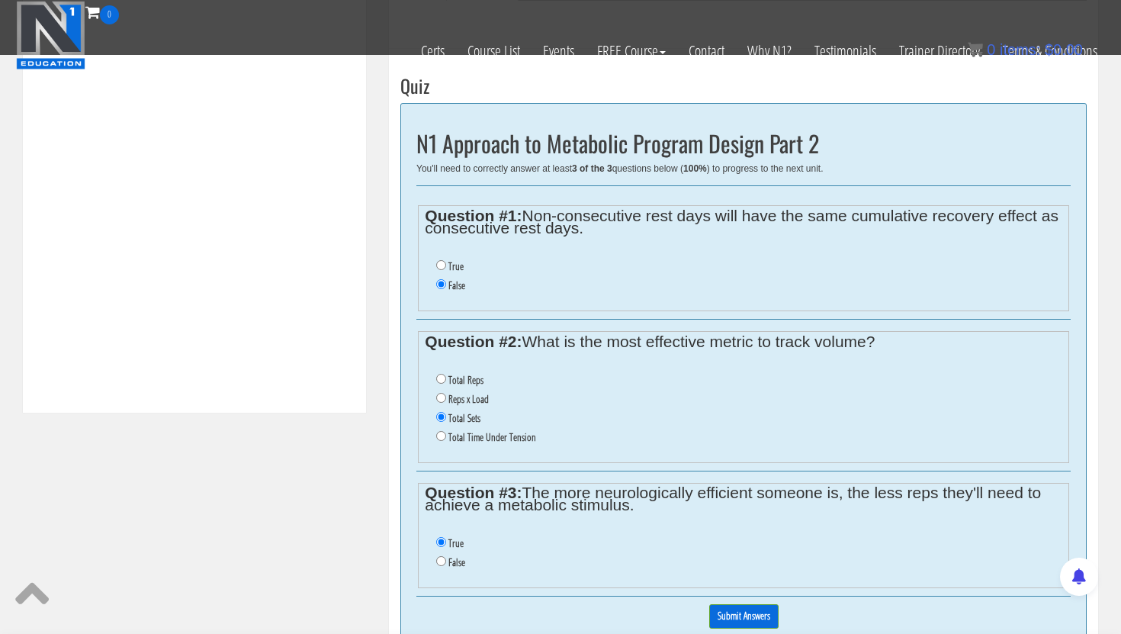
scroll to position [656, 0]
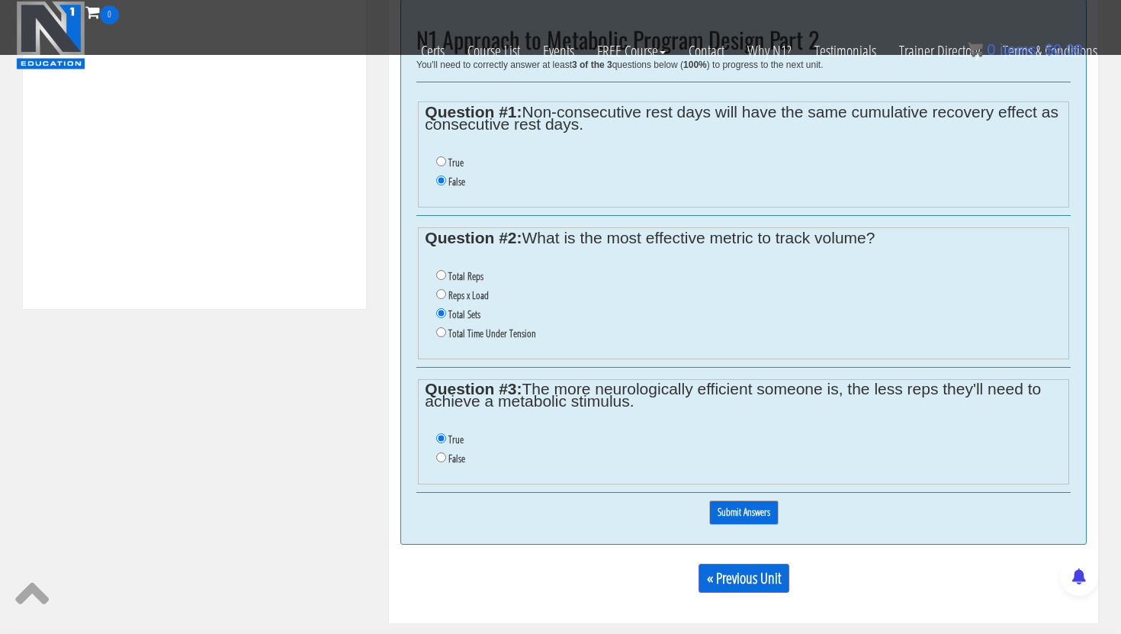
click at [743, 517] on input "Submit Answers" at bounding box center [743, 512] width 69 height 24
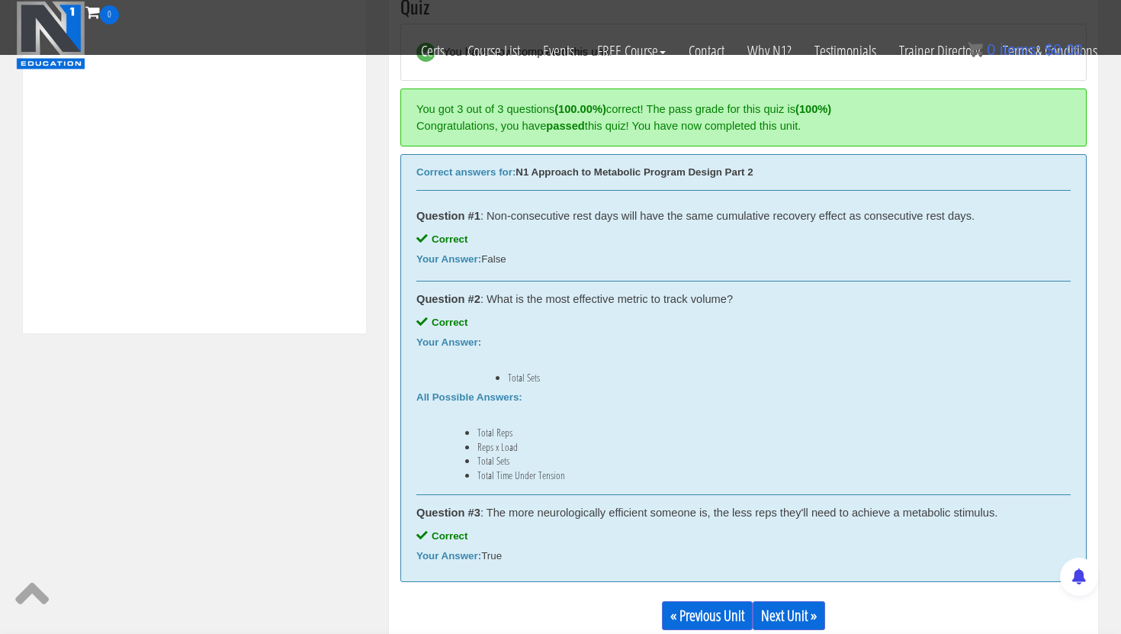
scroll to position [728, 0]
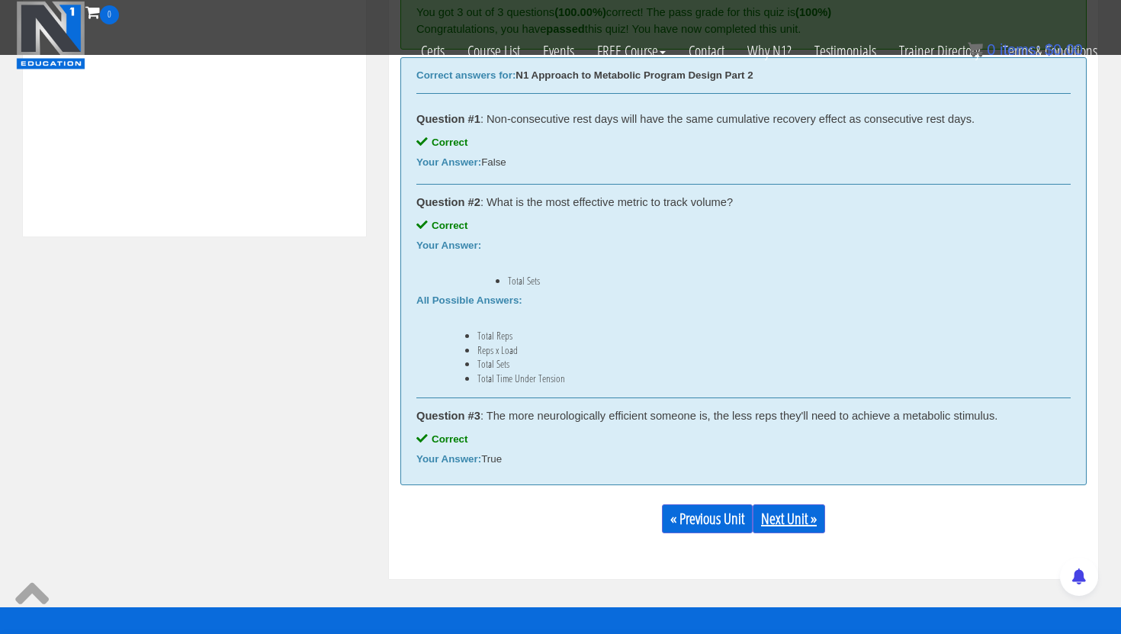
click at [783, 518] on link "Next Unit »" at bounding box center [789, 518] width 72 height 29
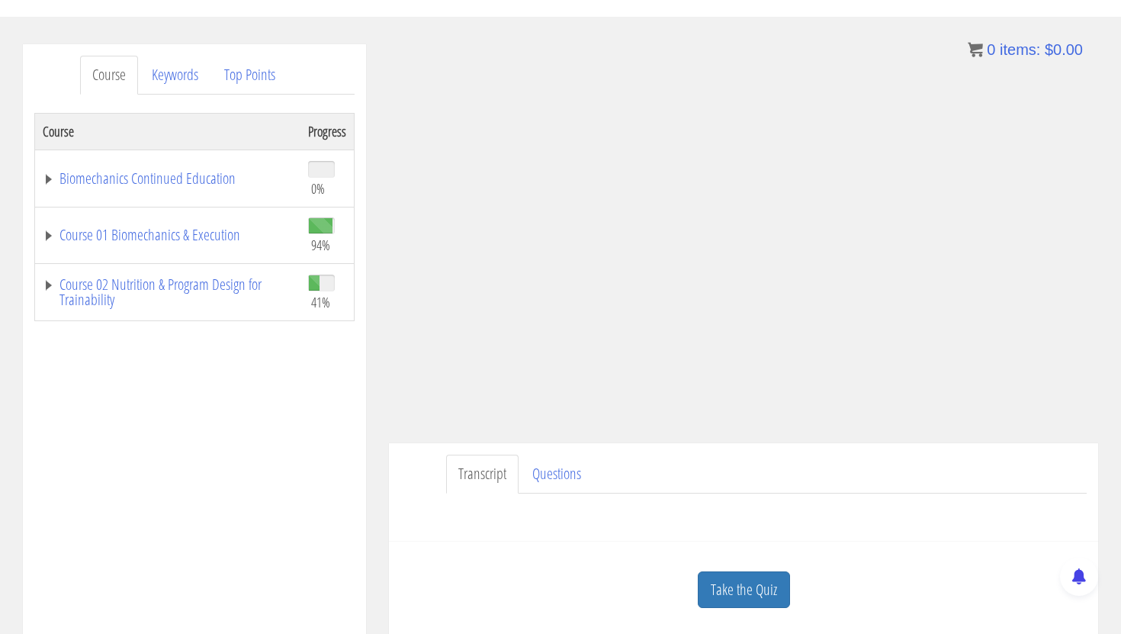
scroll to position [155, 0]
click at [733, 588] on link "Take the Quiz" at bounding box center [744, 590] width 92 height 37
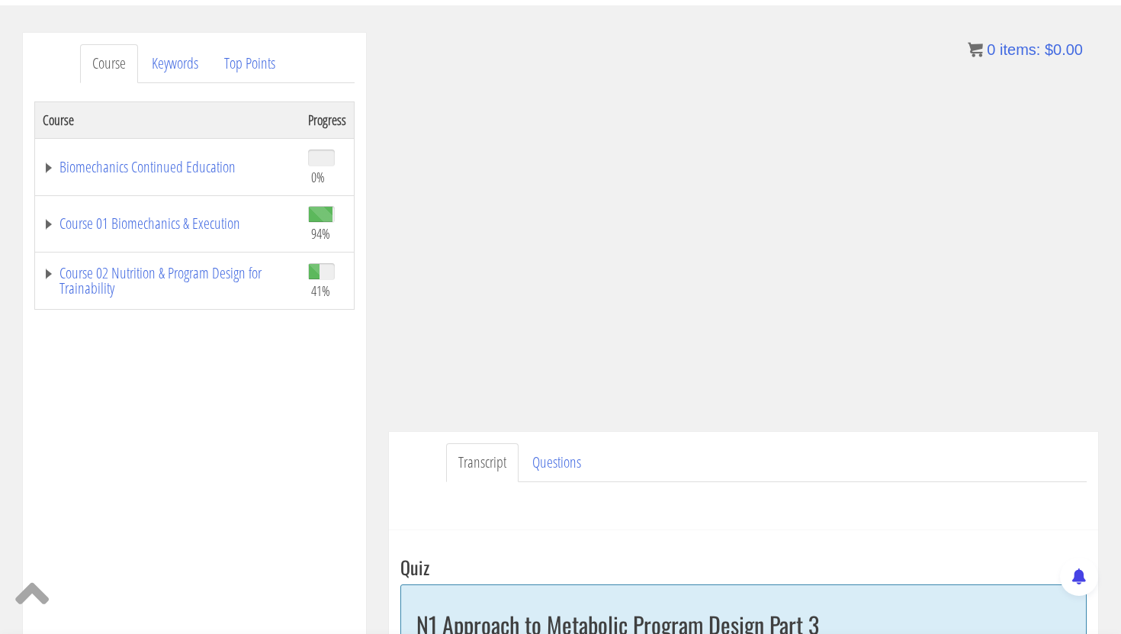
scroll to position [170, 0]
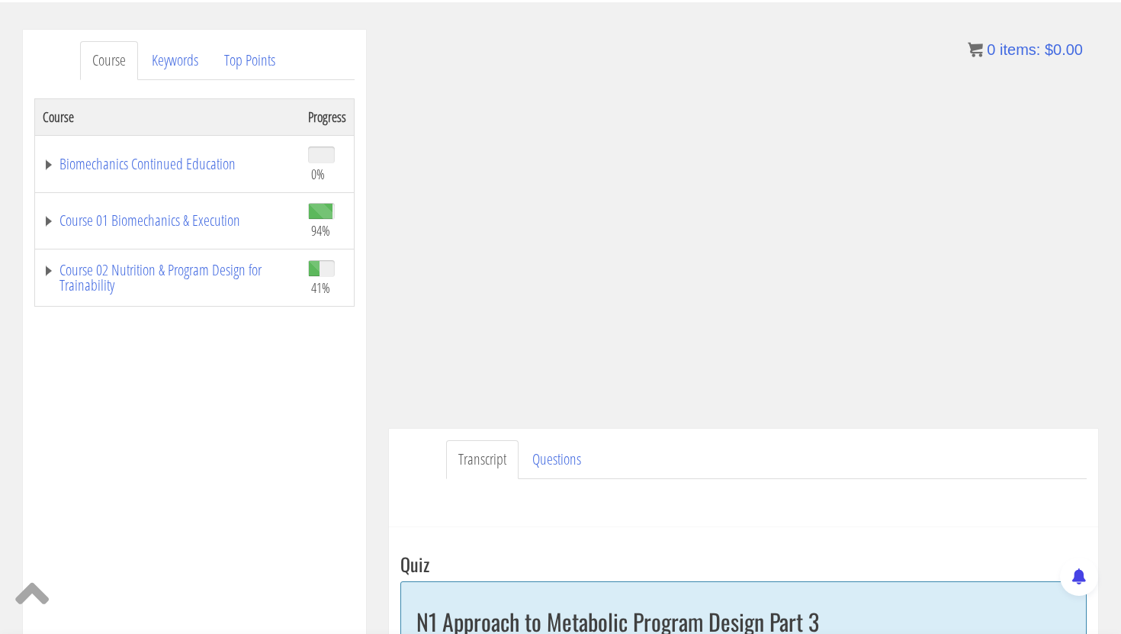
click at [793, 487] on div "Have a question on this unit? Please submit it here: Name * First Last Email * *" at bounding box center [743, 497] width 687 height 37
click at [929, 471] on ul "Transcript Questions" at bounding box center [766, 459] width 641 height 39
click at [230, 531] on div "Course Progress Biomechanics Continued Education 0% Module 1 Continued Educatio…" at bounding box center [194, 479] width 320 height 763
click at [349, 409] on div "Course Progress Biomechanics Continued Education 0% Module 1 Continued Educatio…" at bounding box center [194, 479] width 320 height 763
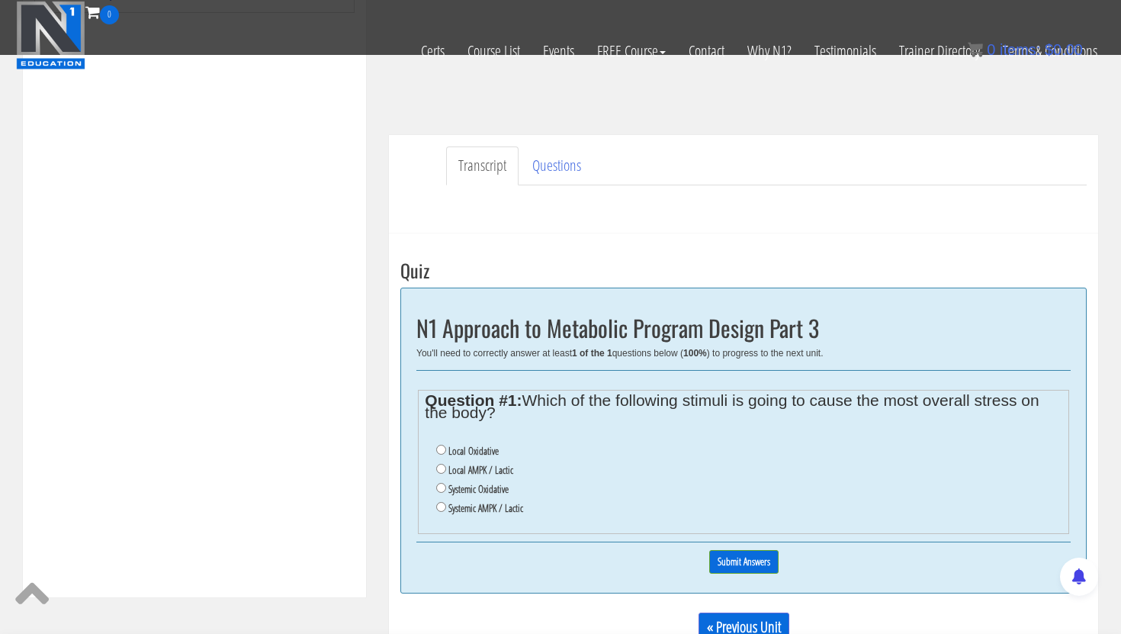
scroll to position [0, 0]
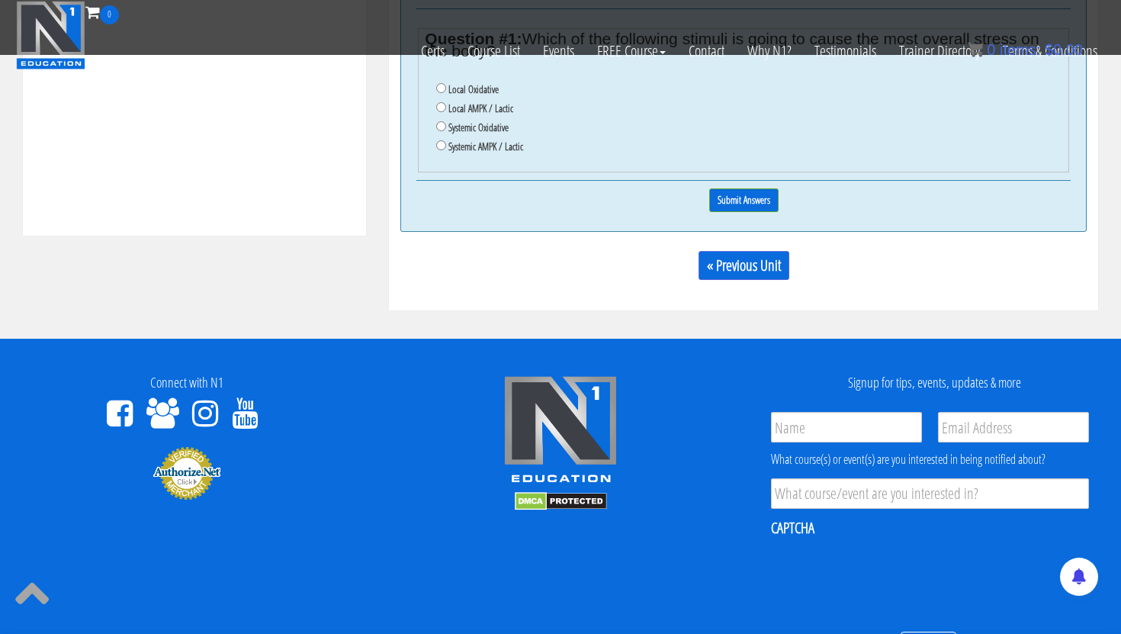
scroll to position [410, 0]
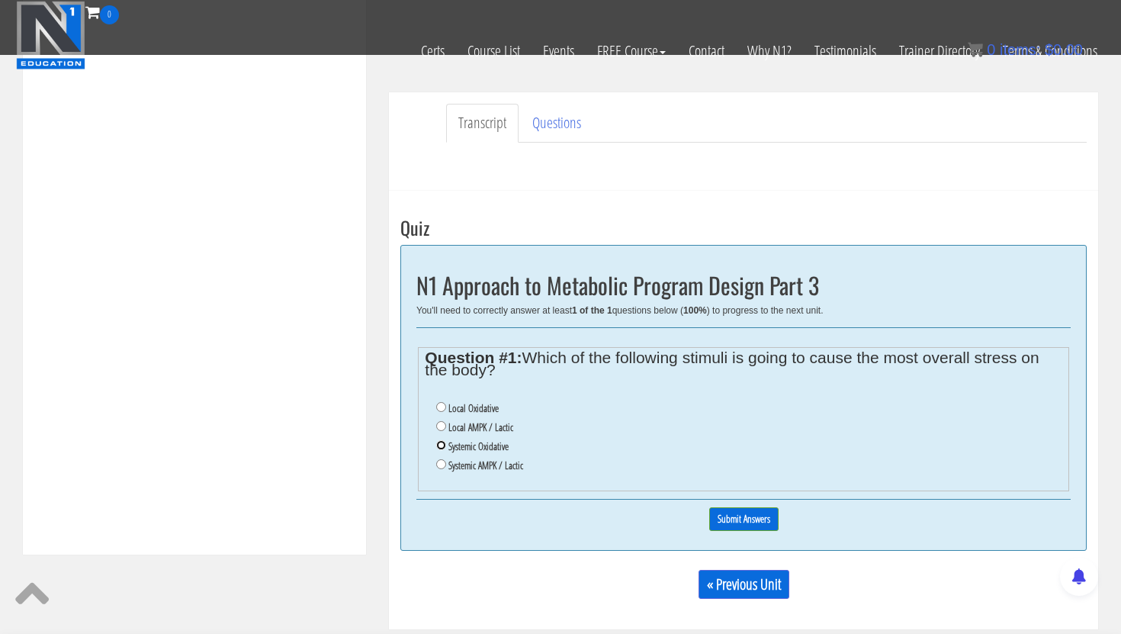
click at [444, 445] on input "Systemic Oxidative" at bounding box center [441, 445] width 10 height 10
radio input "true"
click at [738, 519] on input "Submit Answers" at bounding box center [743, 519] width 69 height 24
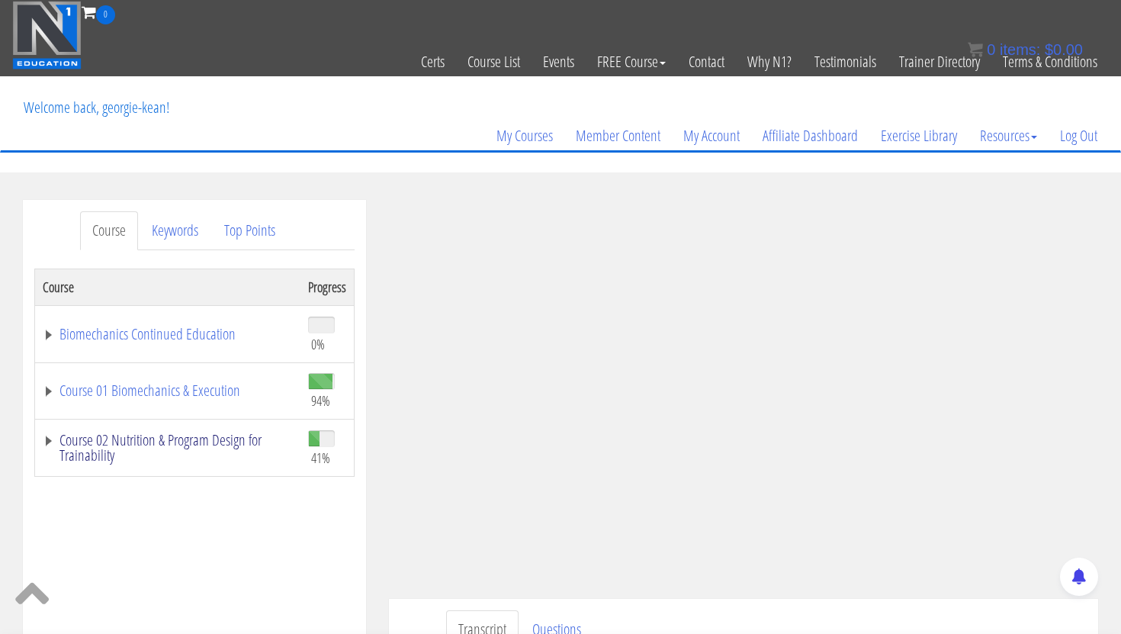
click at [164, 432] on link "Course 02 Nutrition & Program Design for Trainability" at bounding box center [168, 447] width 250 height 31
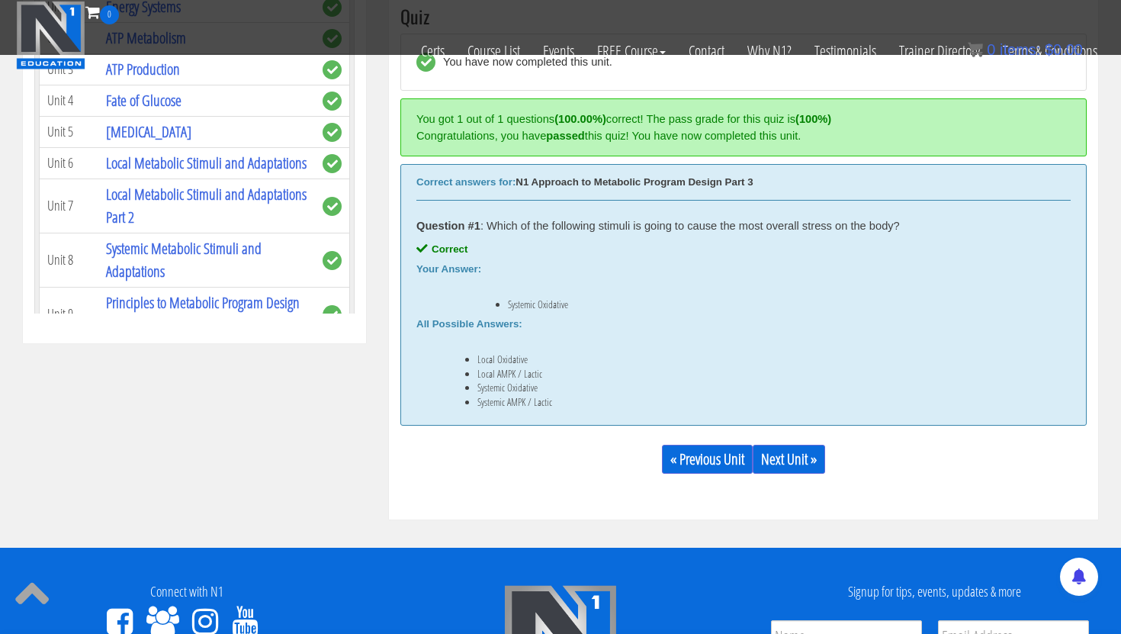
scroll to position [622, 0]
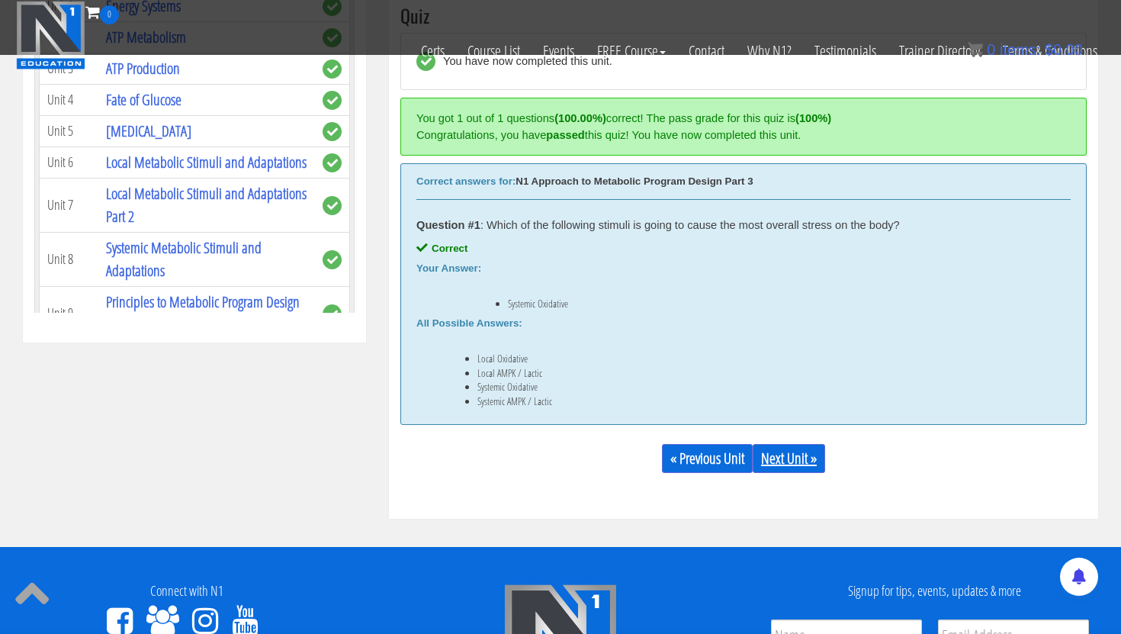
click at [811, 465] on link "Next Unit »" at bounding box center [789, 458] width 72 height 29
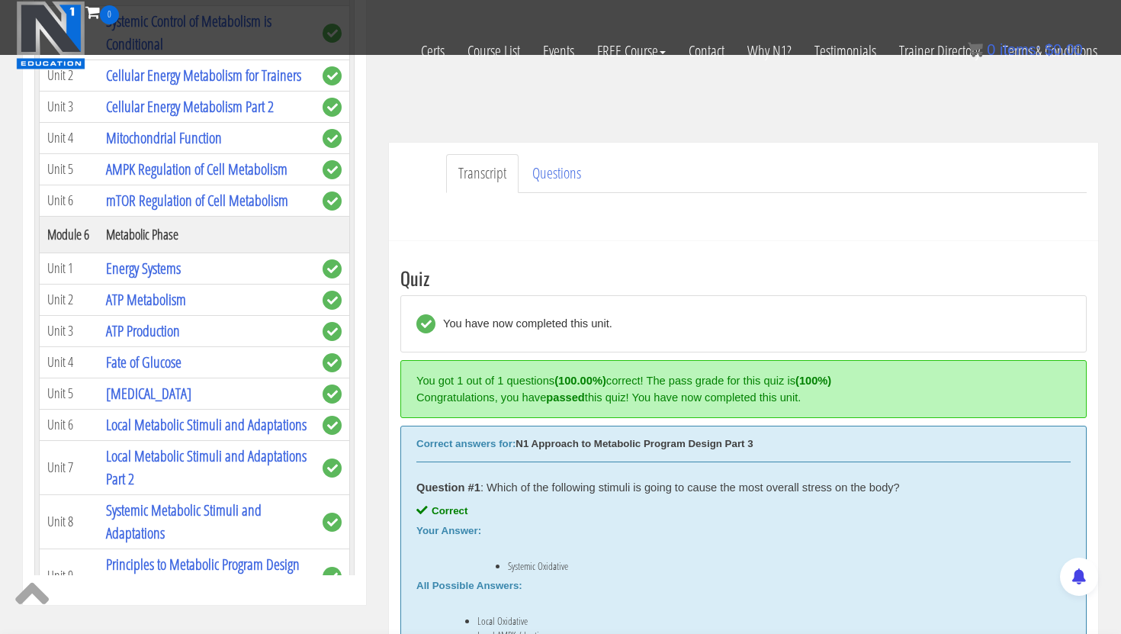
scroll to position [294, 0]
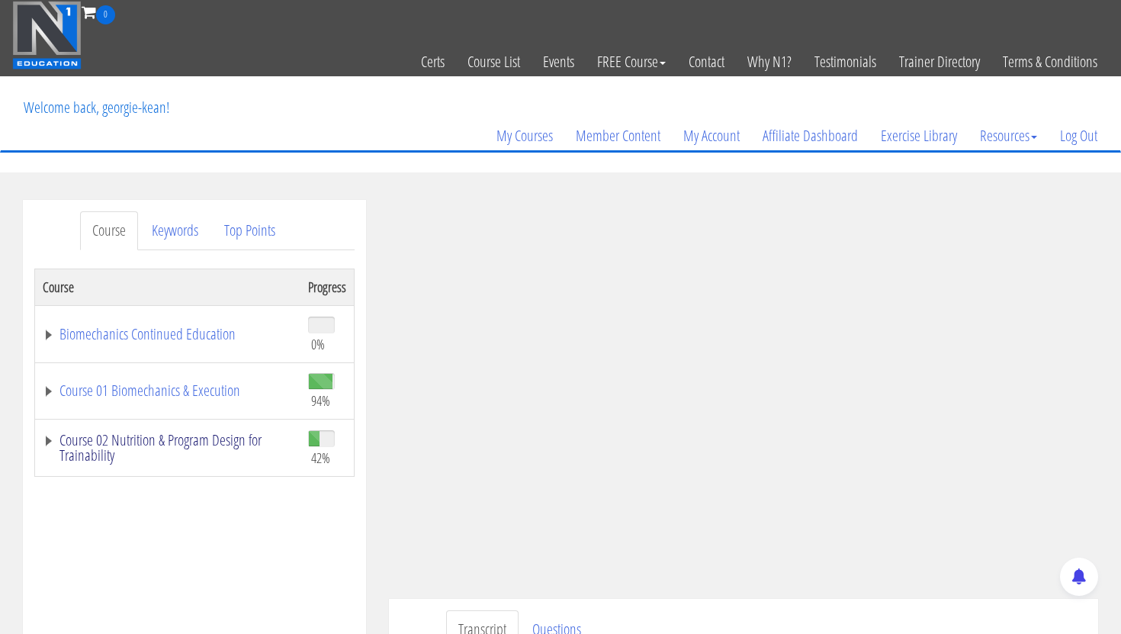
click at [178, 443] on link "Course 02 Nutrition & Program Design for Trainability" at bounding box center [168, 447] width 250 height 31
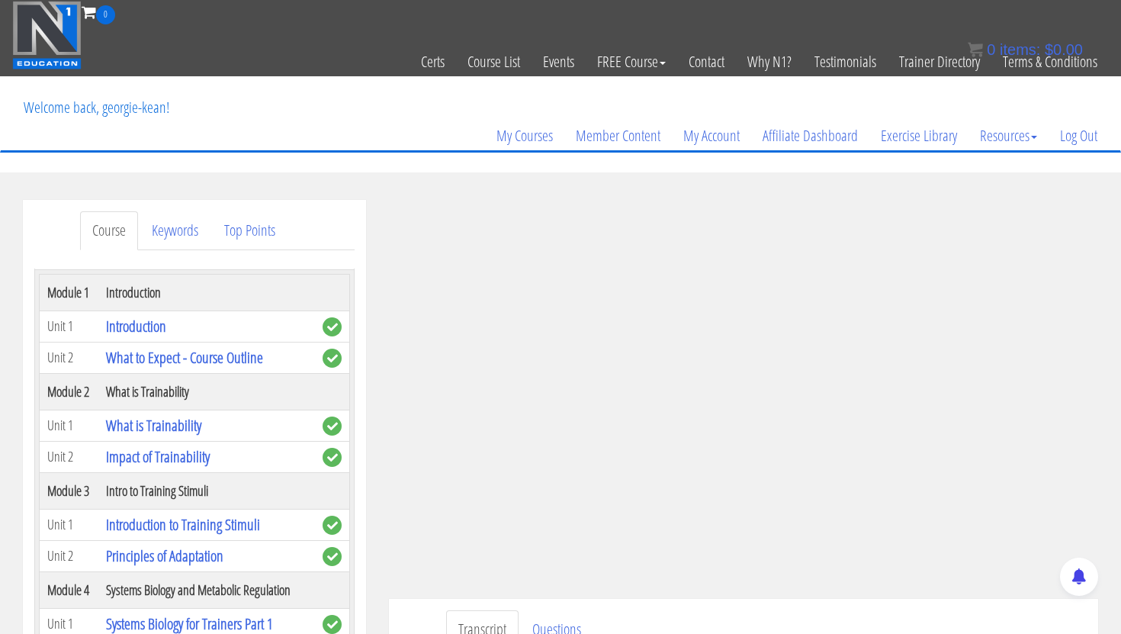
scroll to position [239, 0]
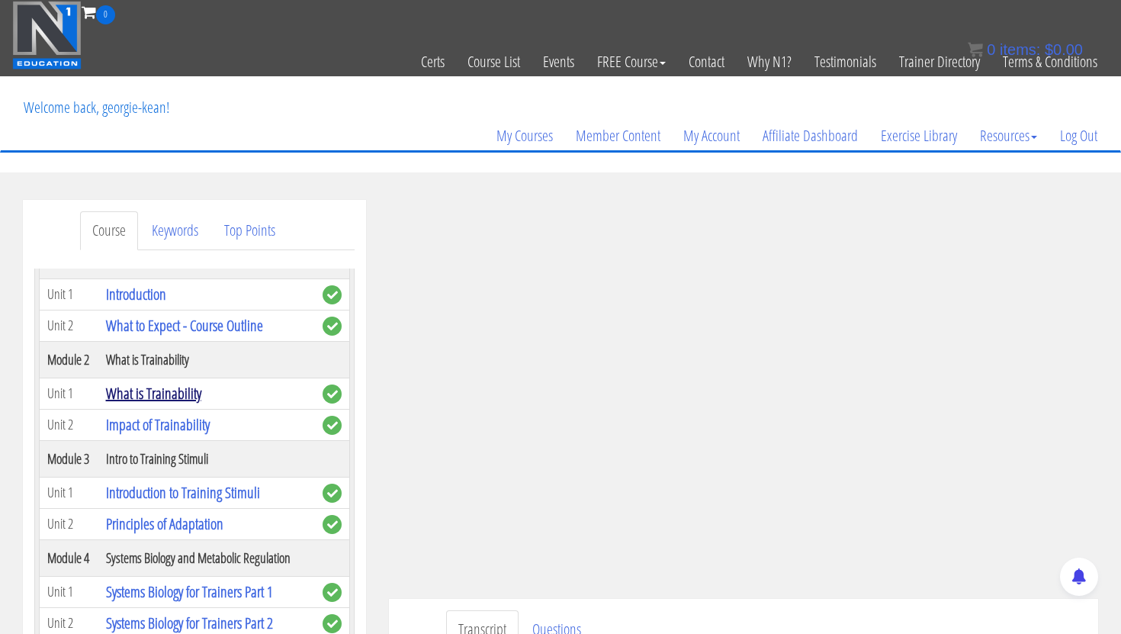
click at [175, 387] on link "What is Trainability" at bounding box center [153, 393] width 95 height 21
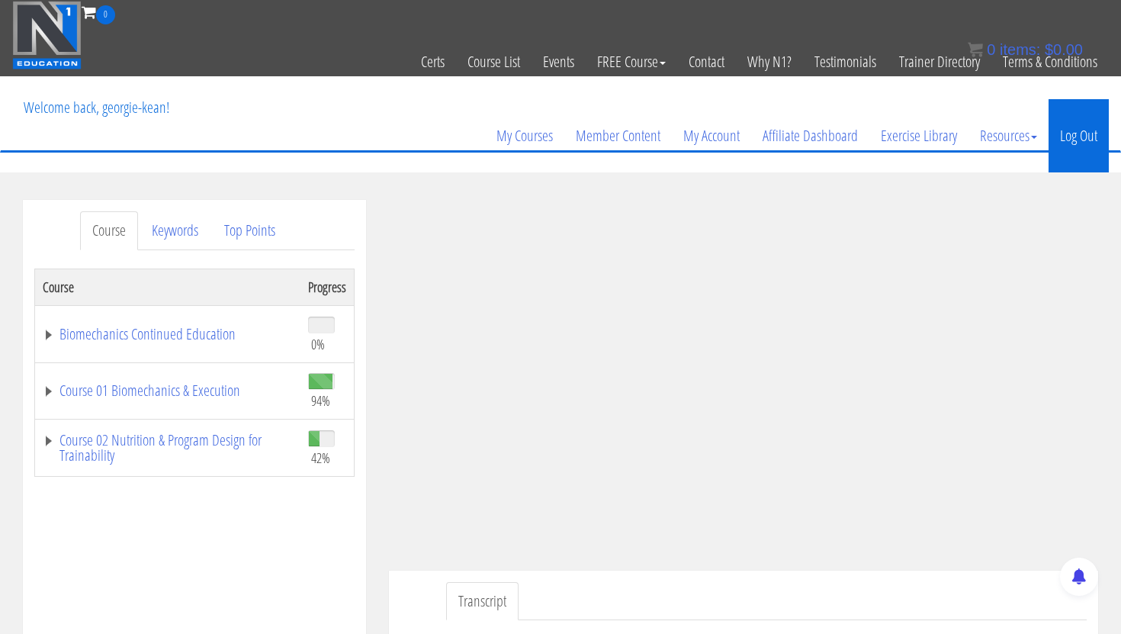
click at [1070, 130] on link "Log Out" at bounding box center [1079, 135] width 60 height 73
